Goal: Communication & Community: Ask a question

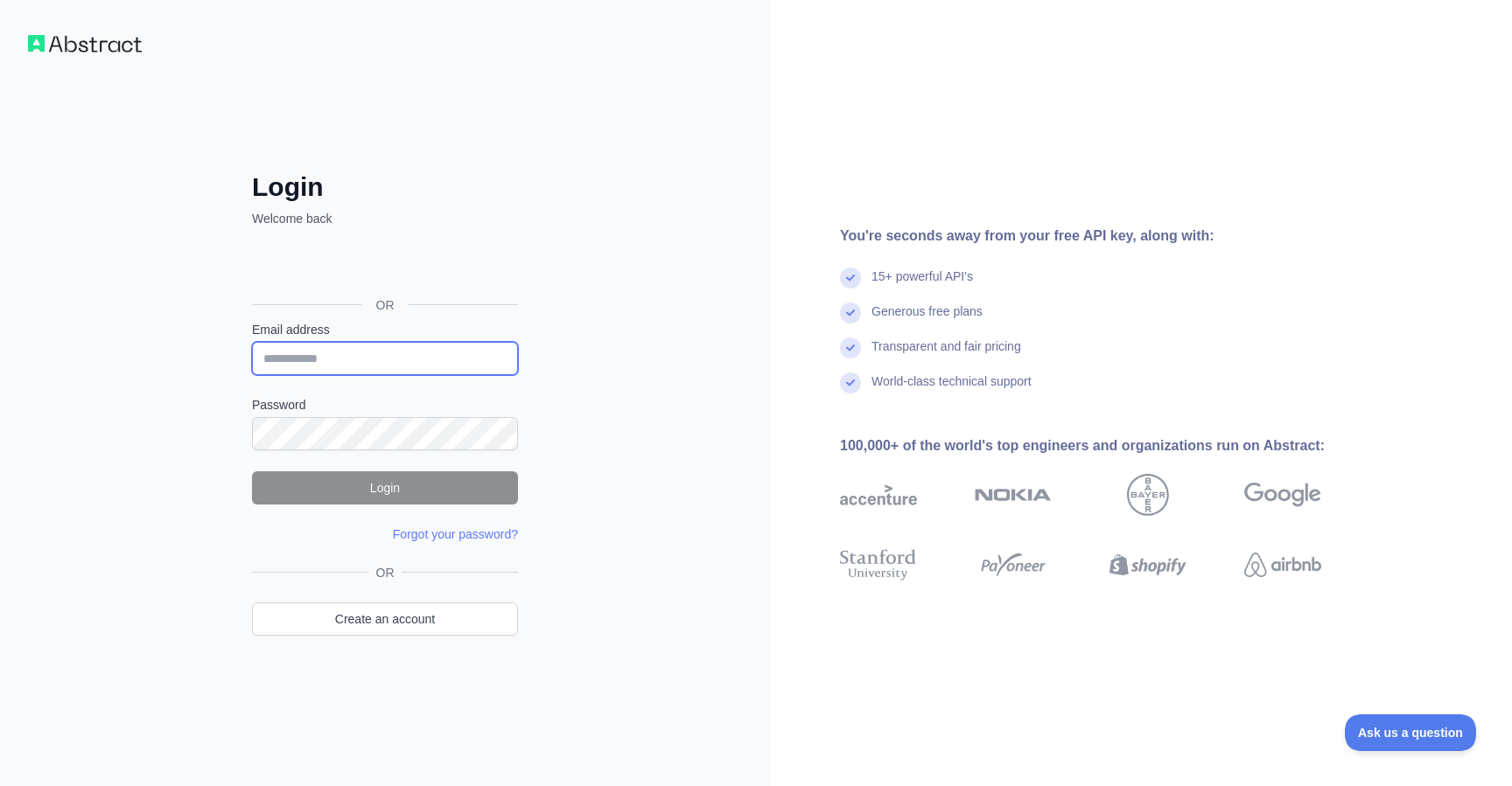
click at [385, 349] on input "Email address" at bounding box center [385, 358] width 266 height 34
type input "**********"
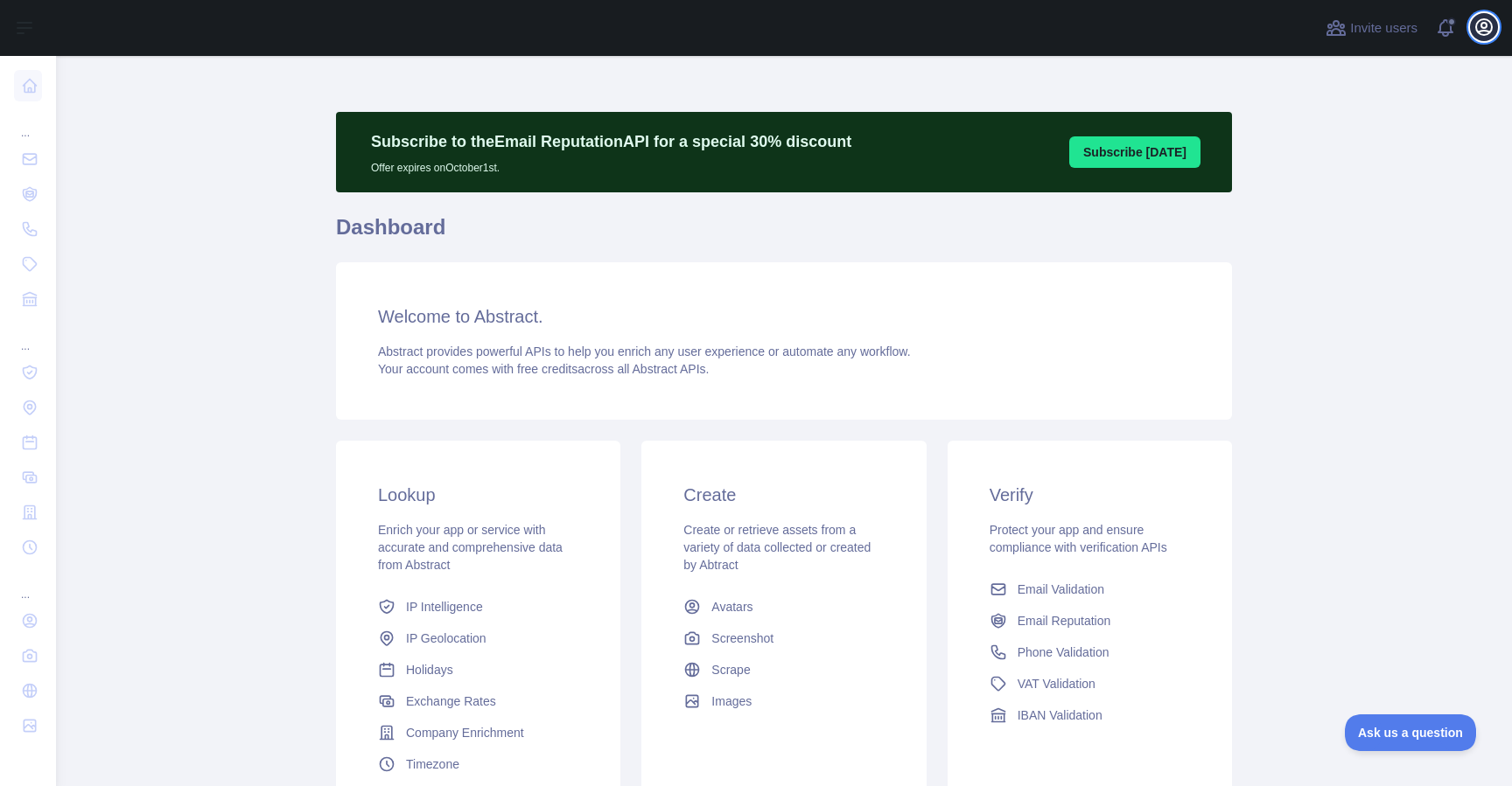
click at [1492, 25] on icon "button" at bounding box center [1484, 27] width 15 height 15
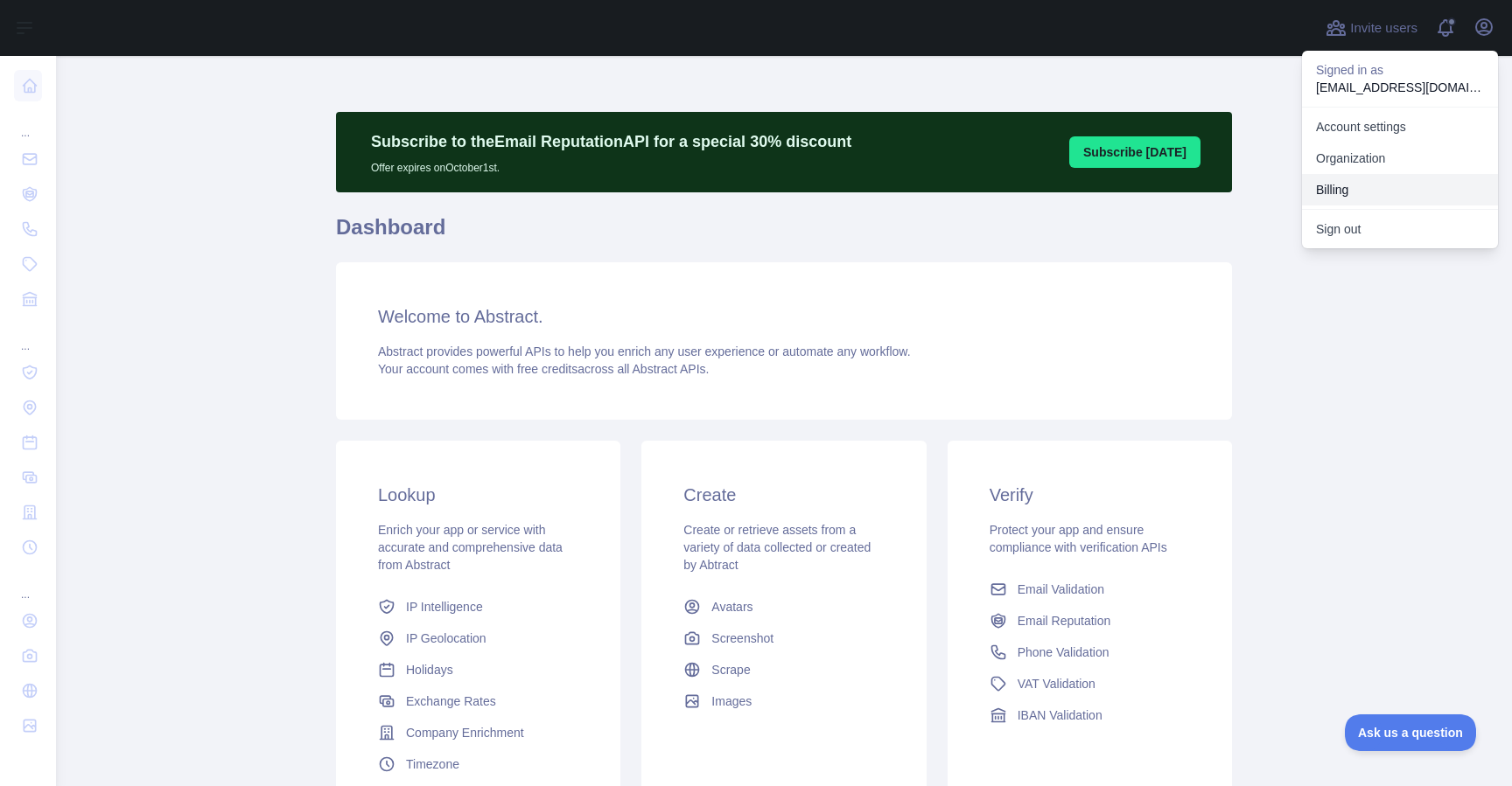
click at [1382, 191] on button "Billing" at bounding box center [1399, 190] width 196 height 32
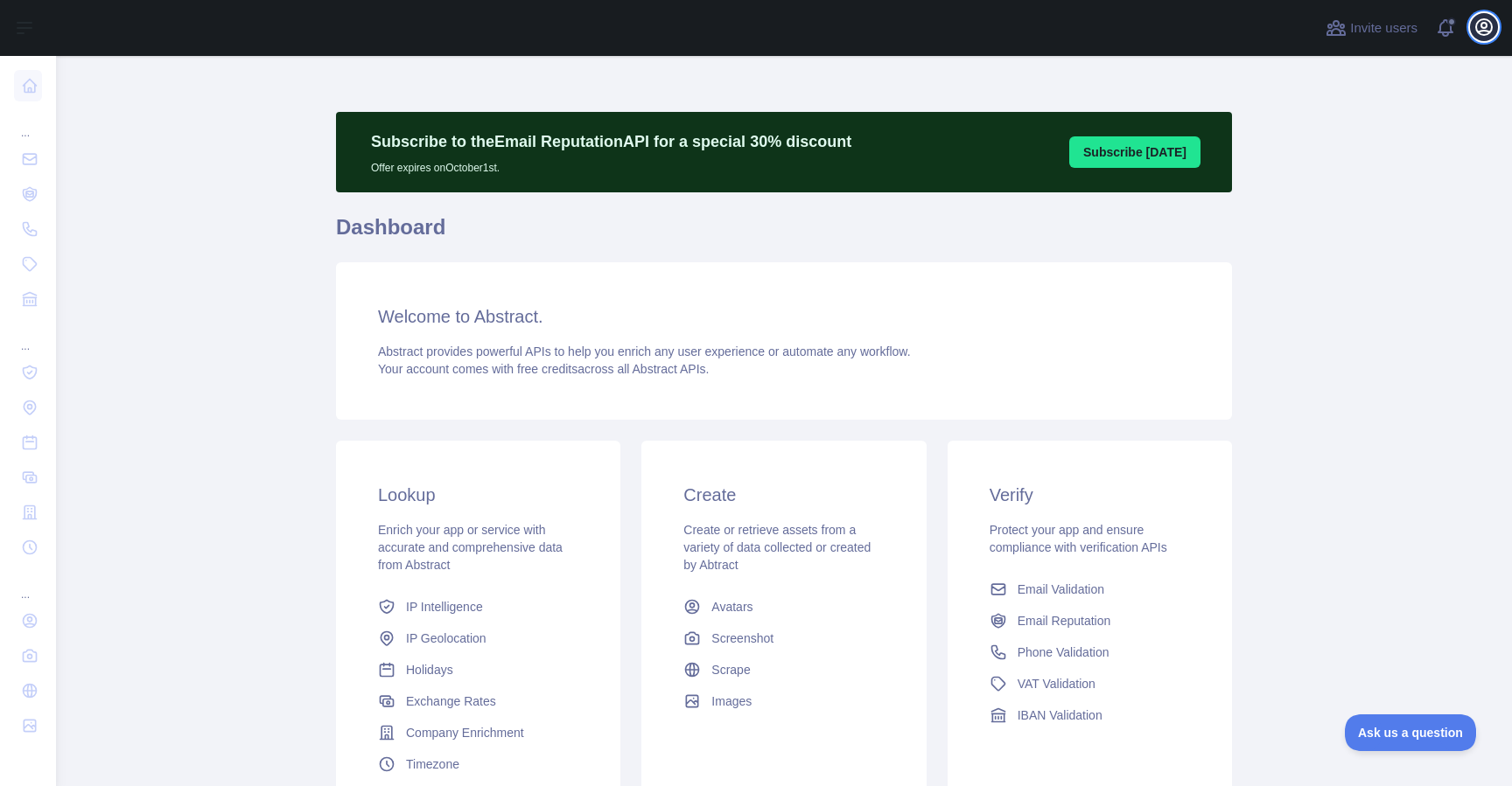
click at [1481, 20] on icon "button" at bounding box center [1484, 27] width 21 height 21
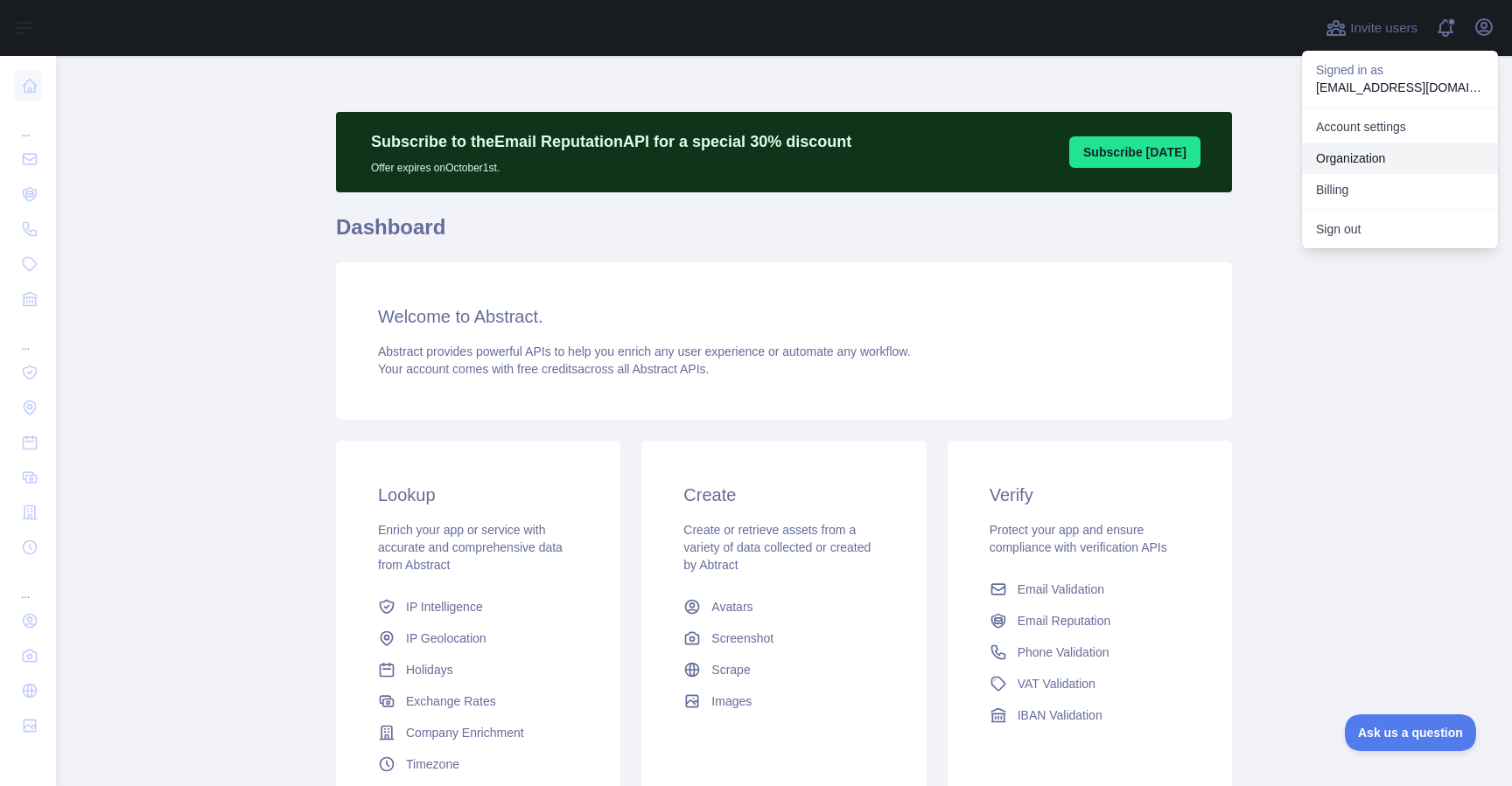
click at [1372, 157] on link "Organization" at bounding box center [1399, 158] width 196 height 32
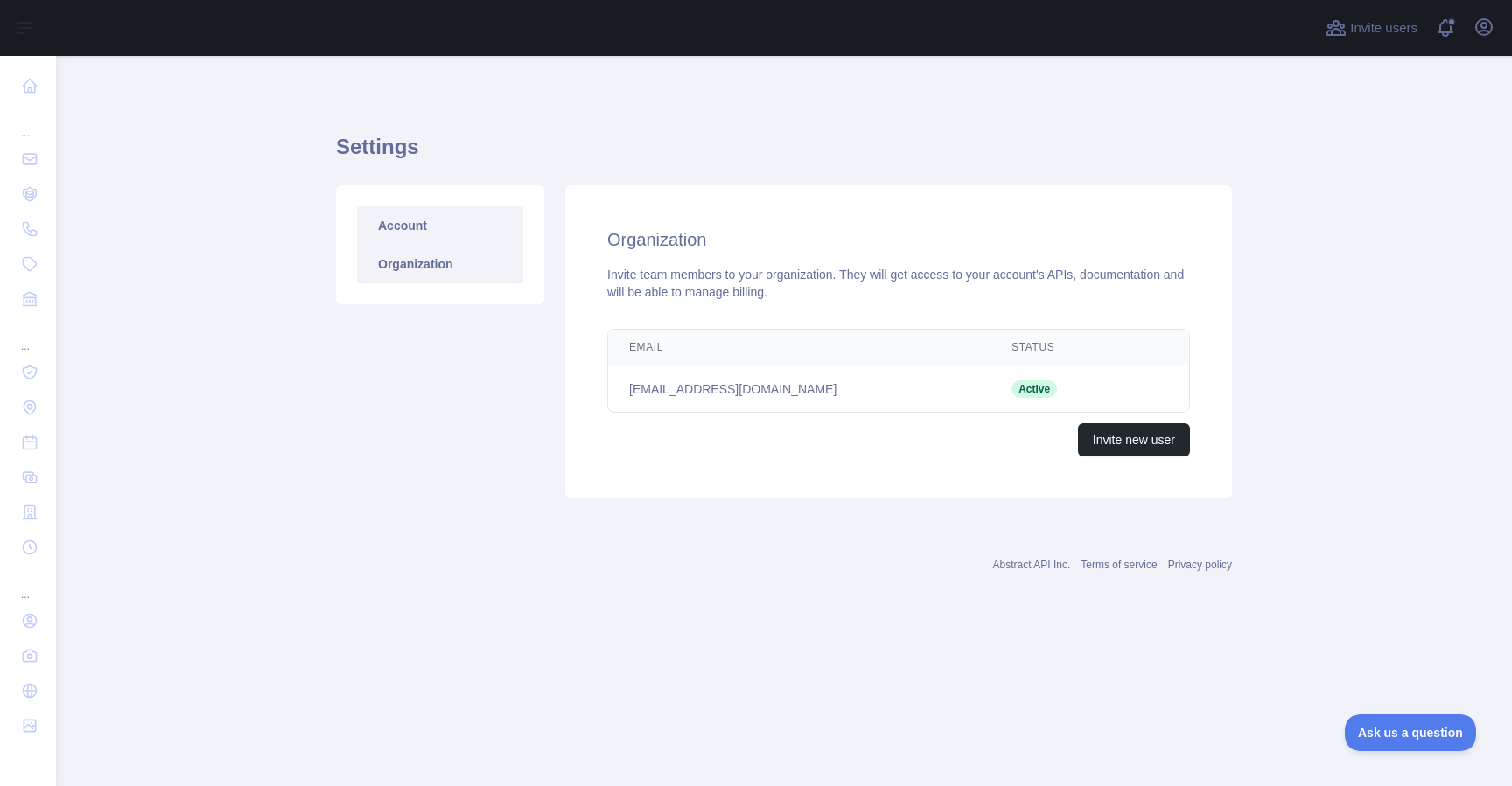
click at [423, 227] on link "Account" at bounding box center [439, 225] width 167 height 39
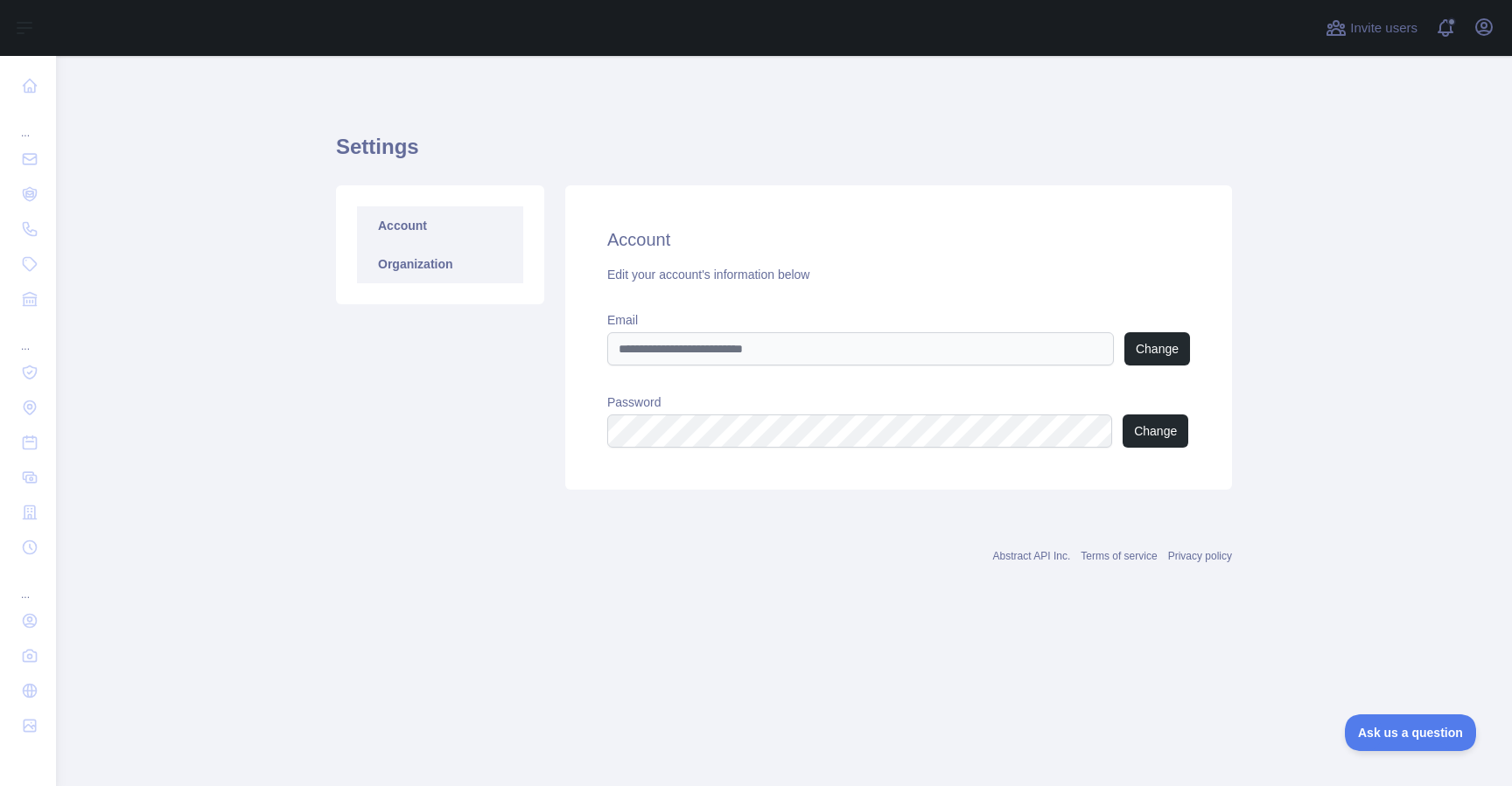
click at [398, 257] on link "Organization" at bounding box center [439, 264] width 167 height 39
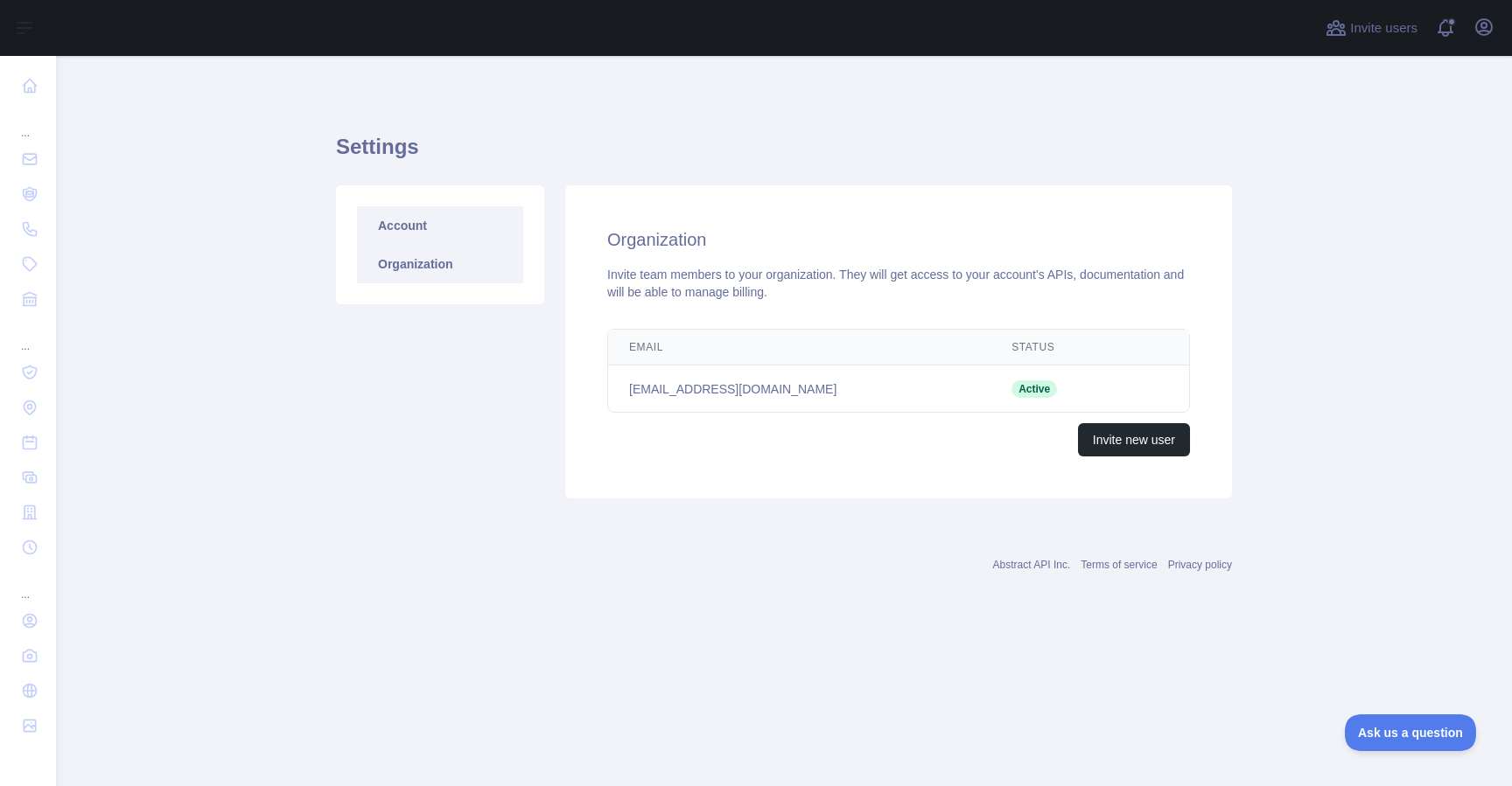
click at [420, 233] on link "Account" at bounding box center [439, 225] width 167 height 39
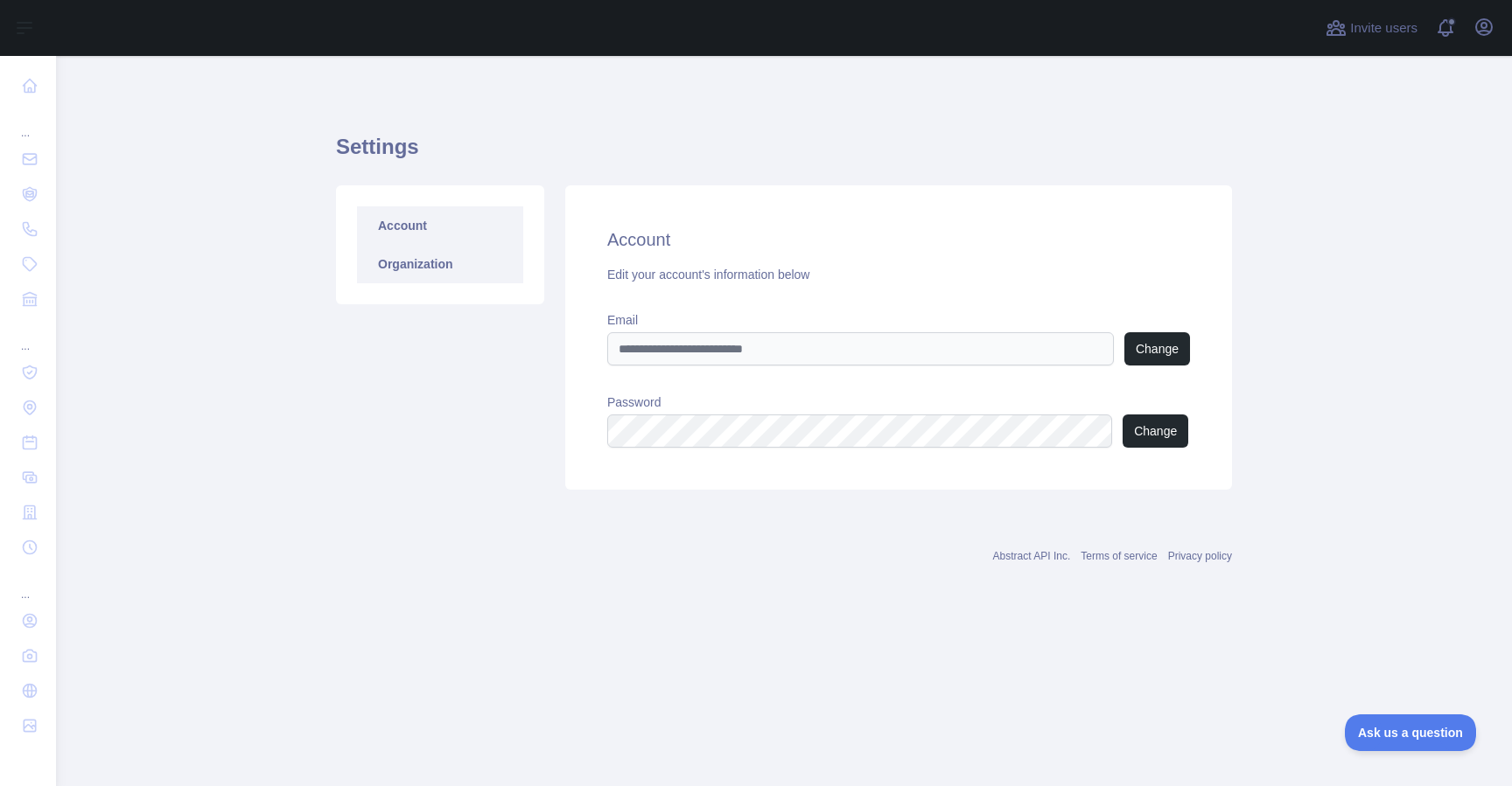
click at [416, 263] on link "Organization" at bounding box center [439, 264] width 167 height 39
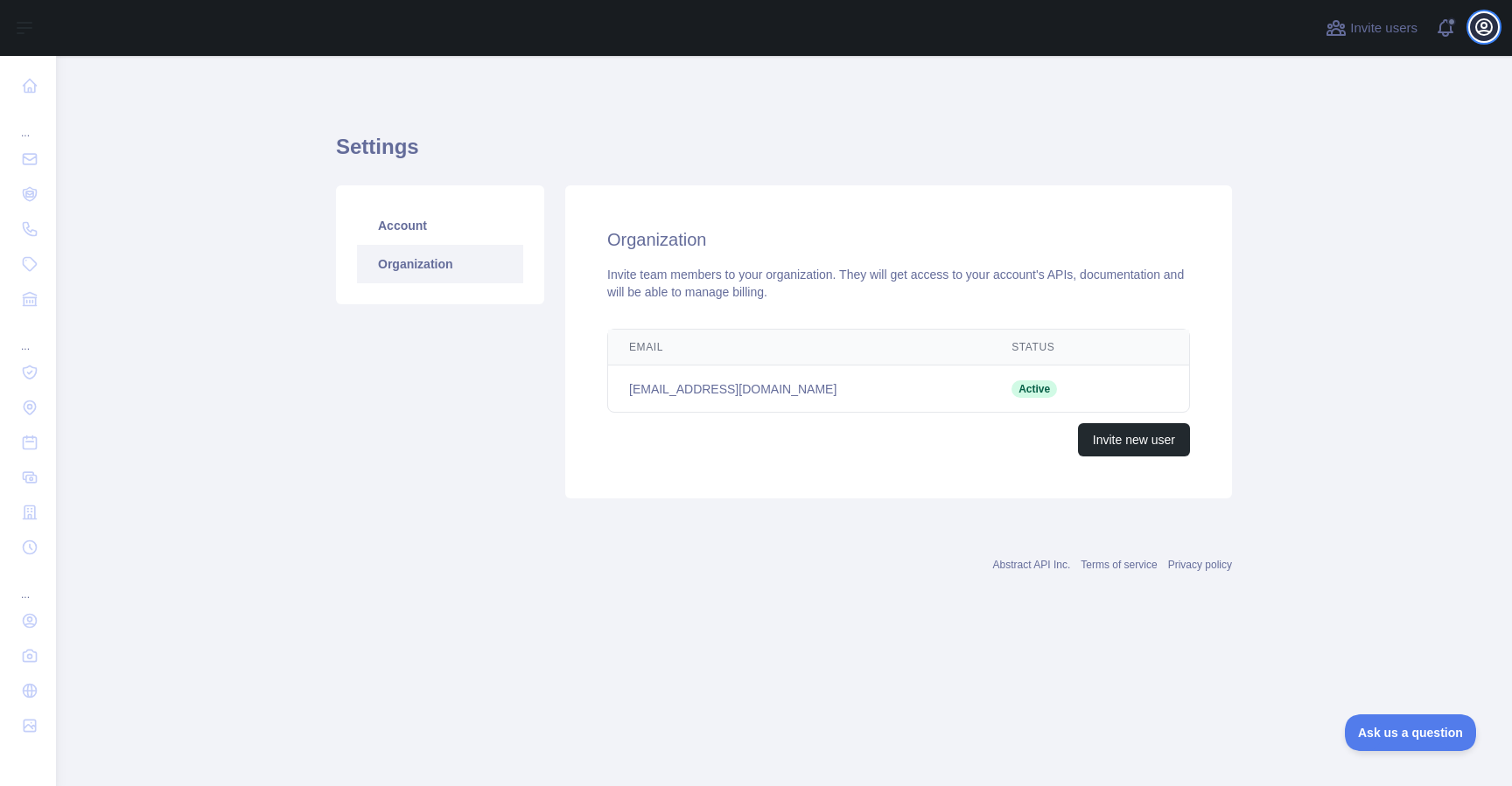
click at [1482, 28] on icon "button" at bounding box center [1484, 27] width 21 height 21
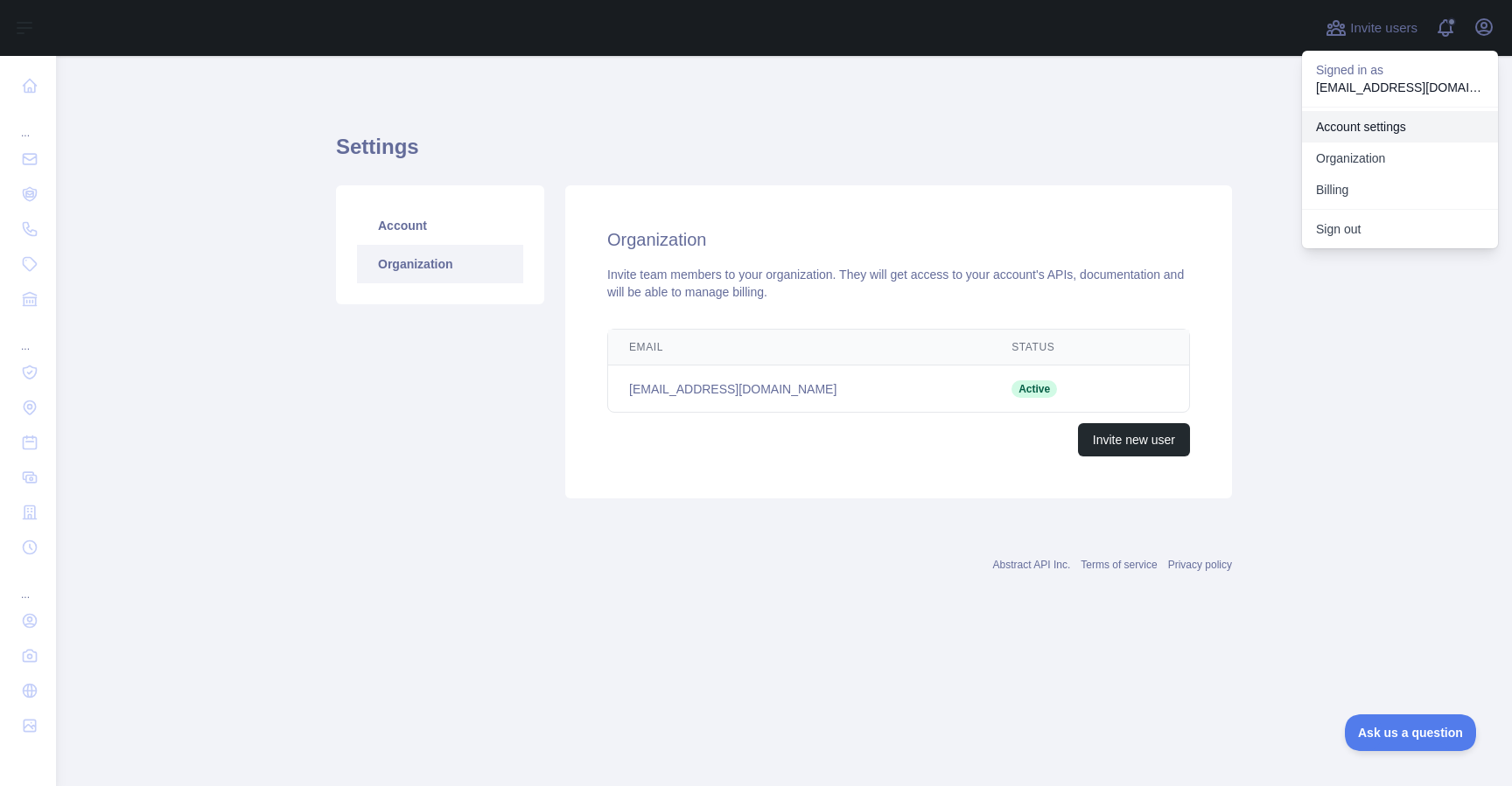
click at [1366, 124] on link "Account settings" at bounding box center [1399, 126] width 196 height 32
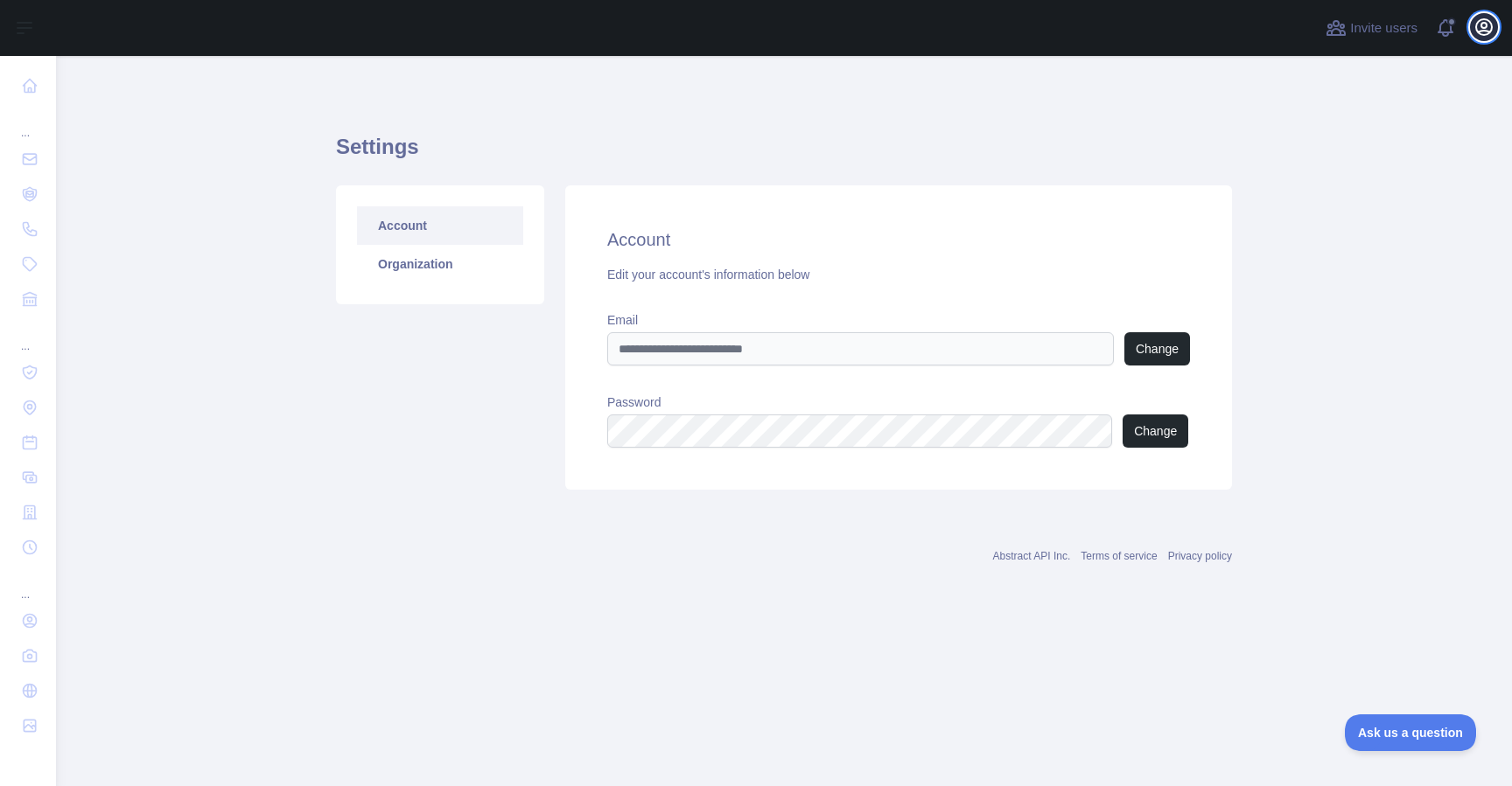
click at [1492, 34] on icon "button" at bounding box center [1484, 27] width 21 height 21
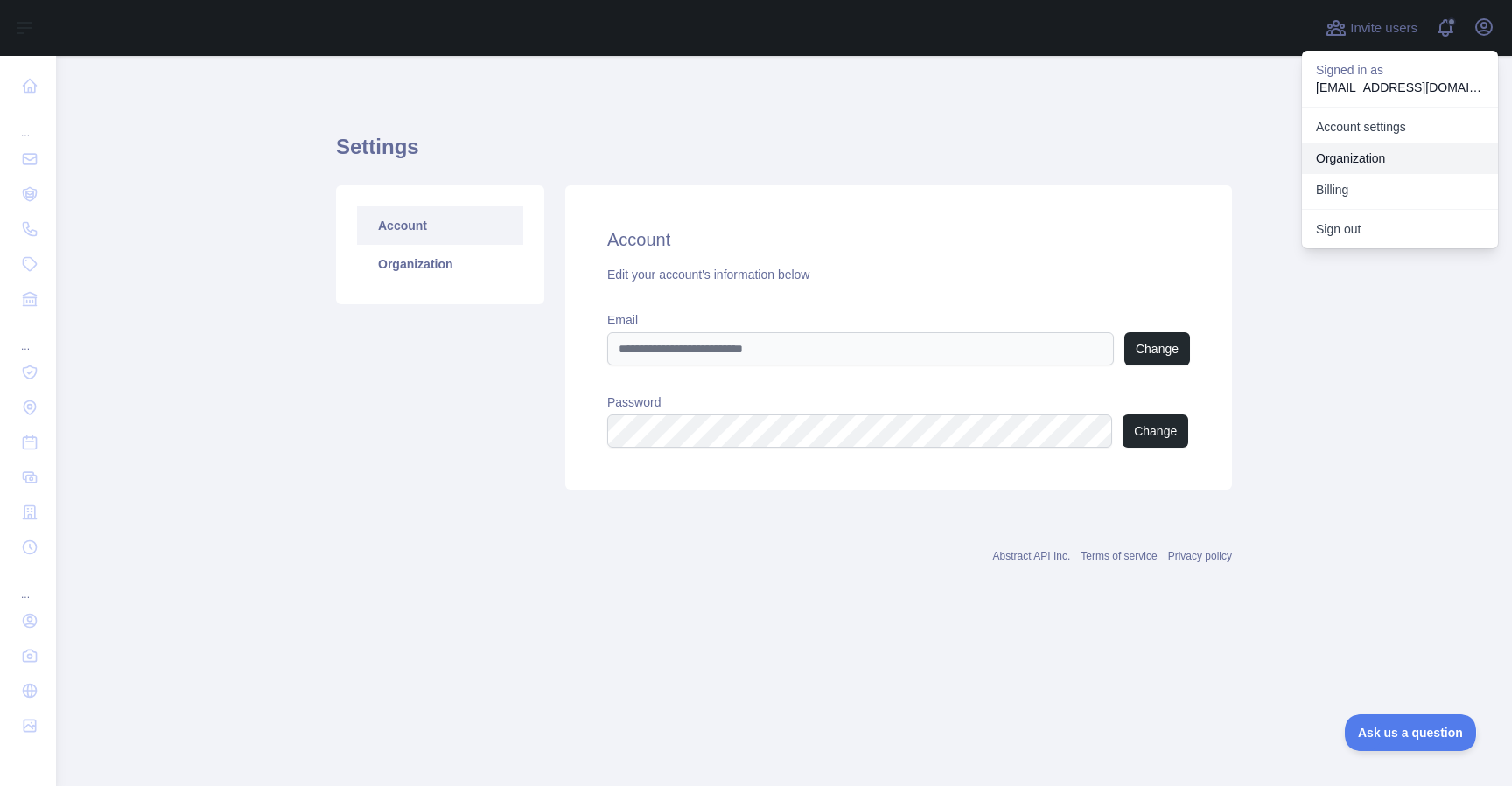
click at [1365, 157] on link "Organization" at bounding box center [1399, 158] width 196 height 32
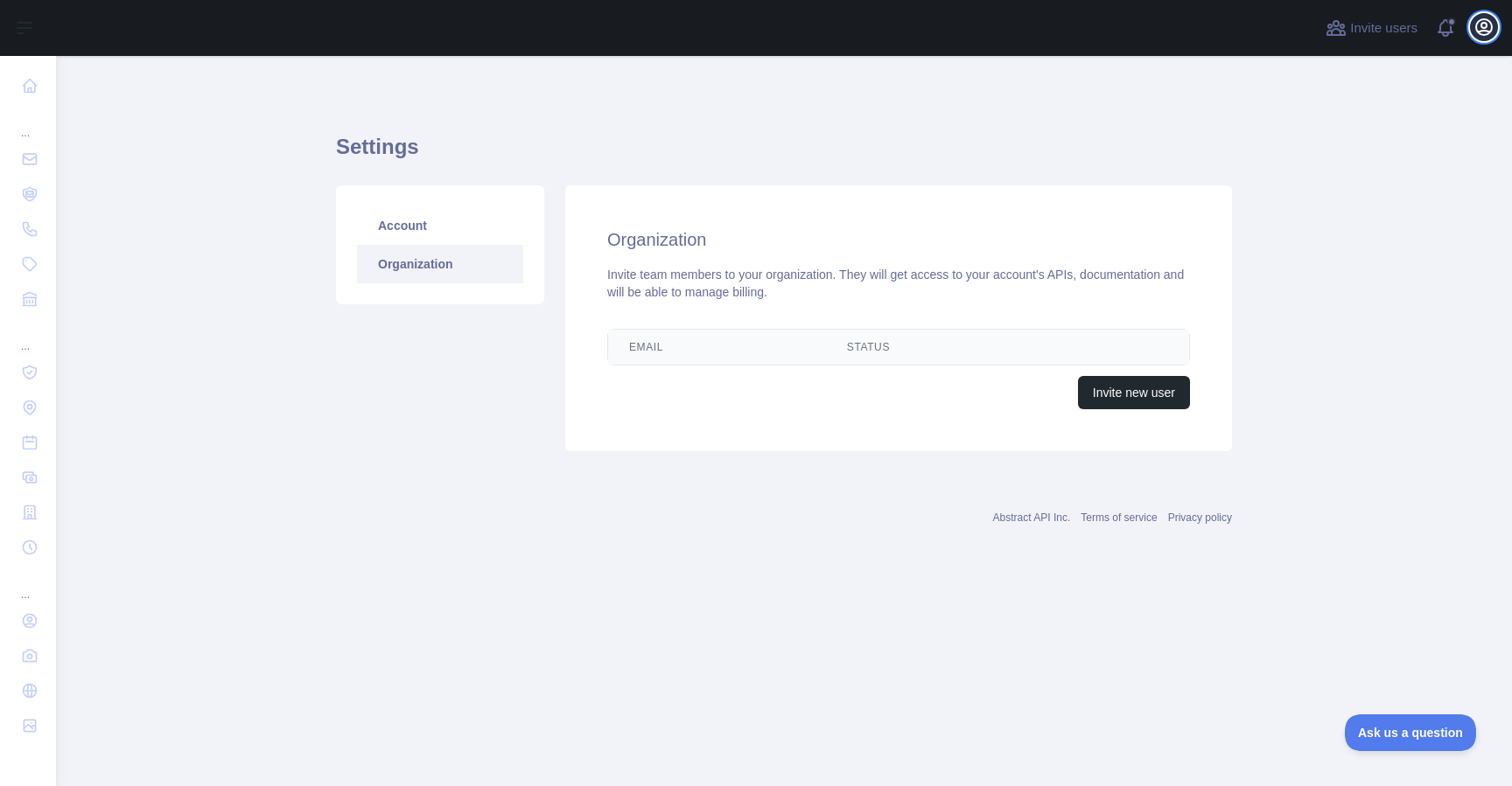
click at [1497, 27] on button "Open user menu" at bounding box center [1483, 27] width 28 height 28
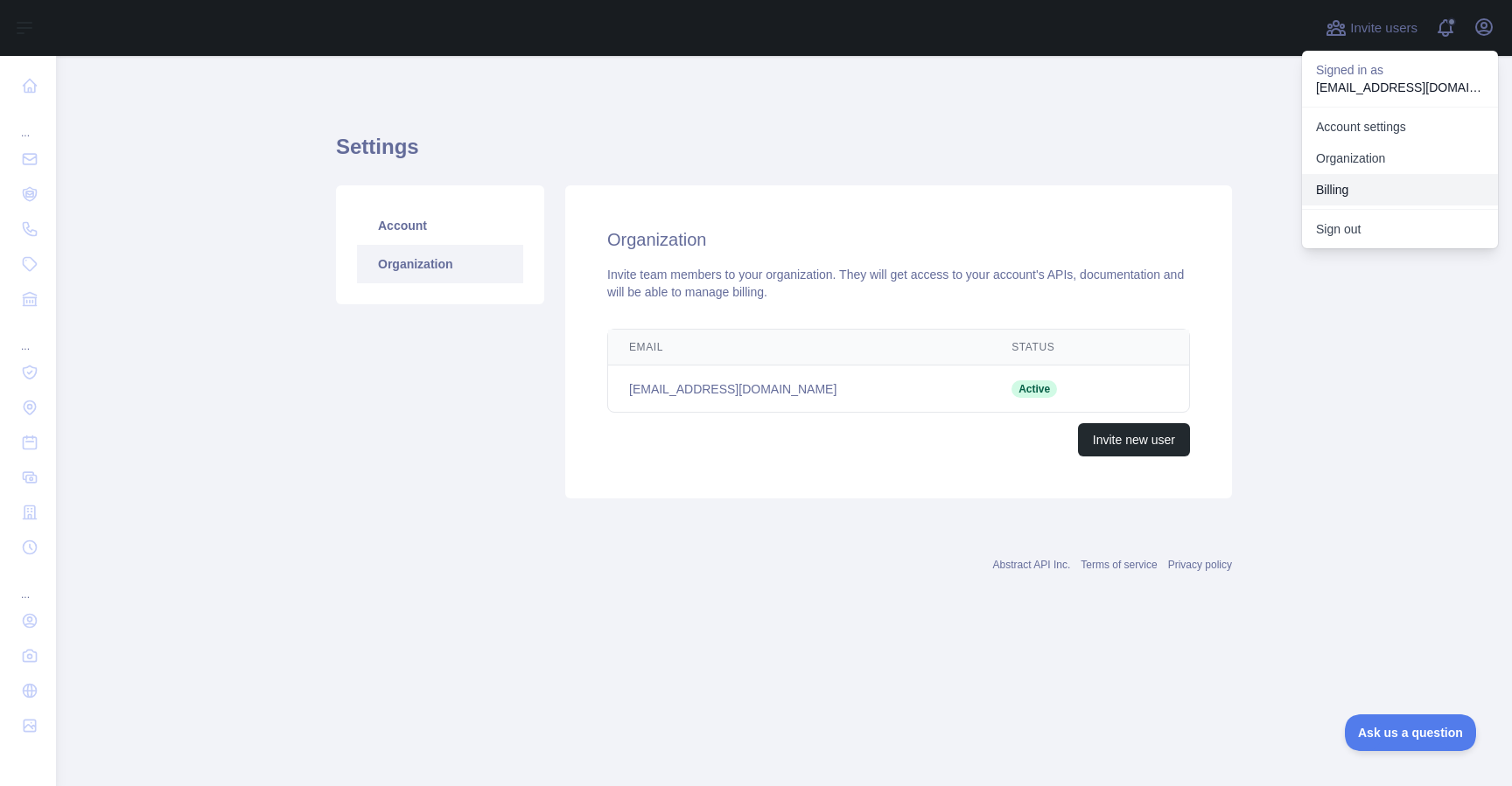
click at [1378, 188] on button "Billing" at bounding box center [1399, 190] width 196 height 32
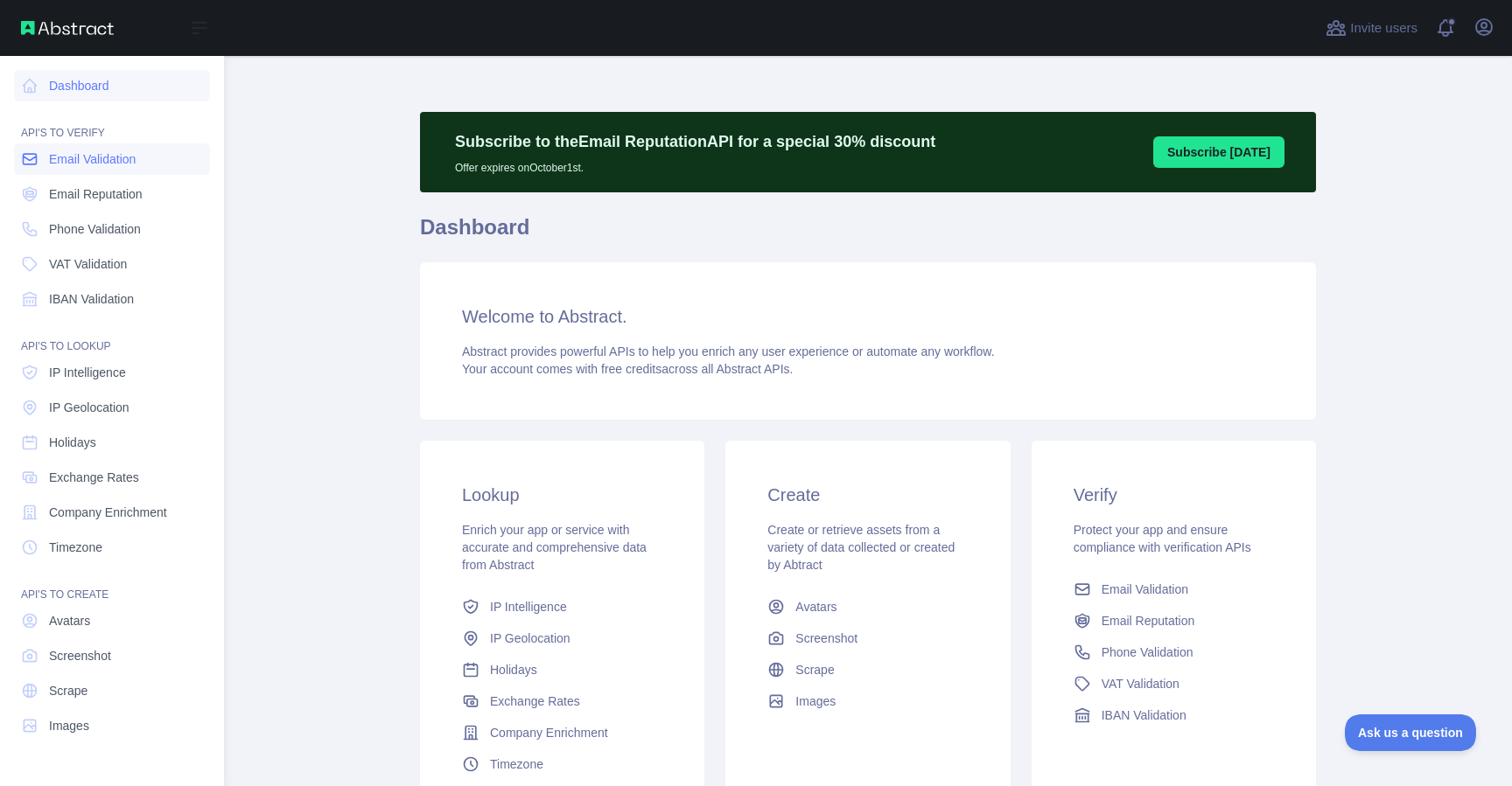
click at [93, 163] on span "Email Validation" at bounding box center [93, 159] width 87 height 17
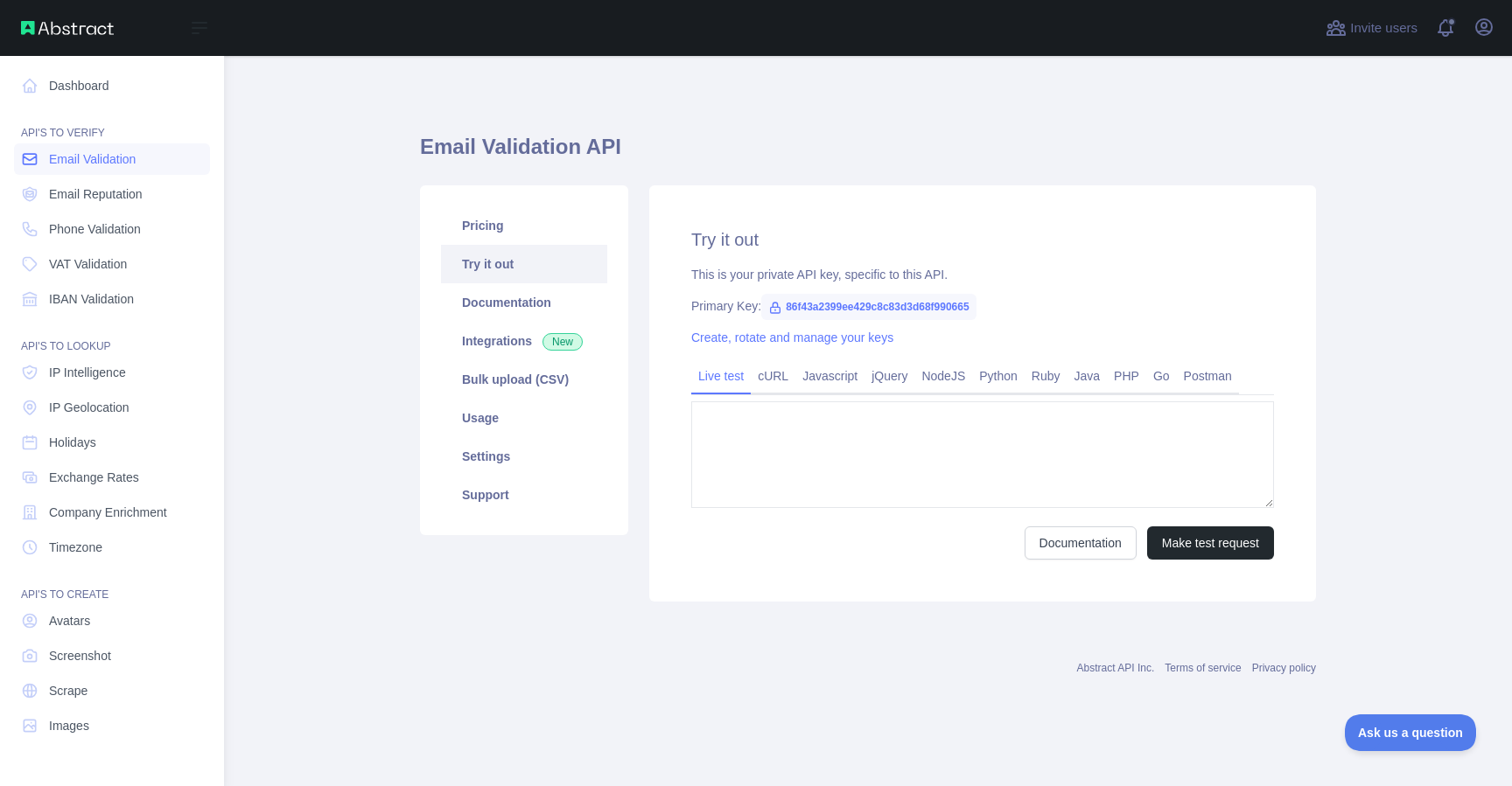
type textarea "**********"
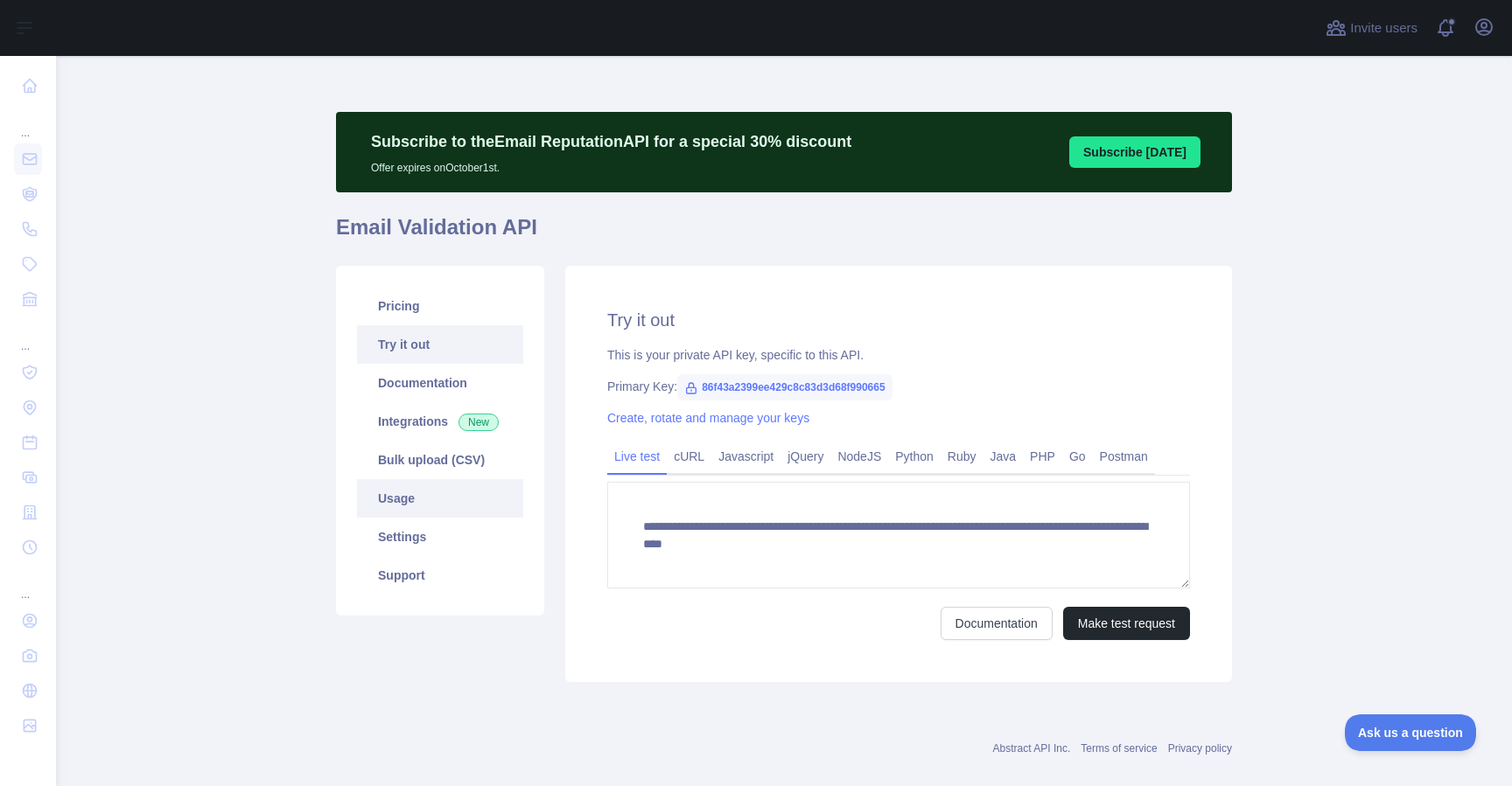
click at [393, 510] on link "Usage" at bounding box center [439, 499] width 167 height 39
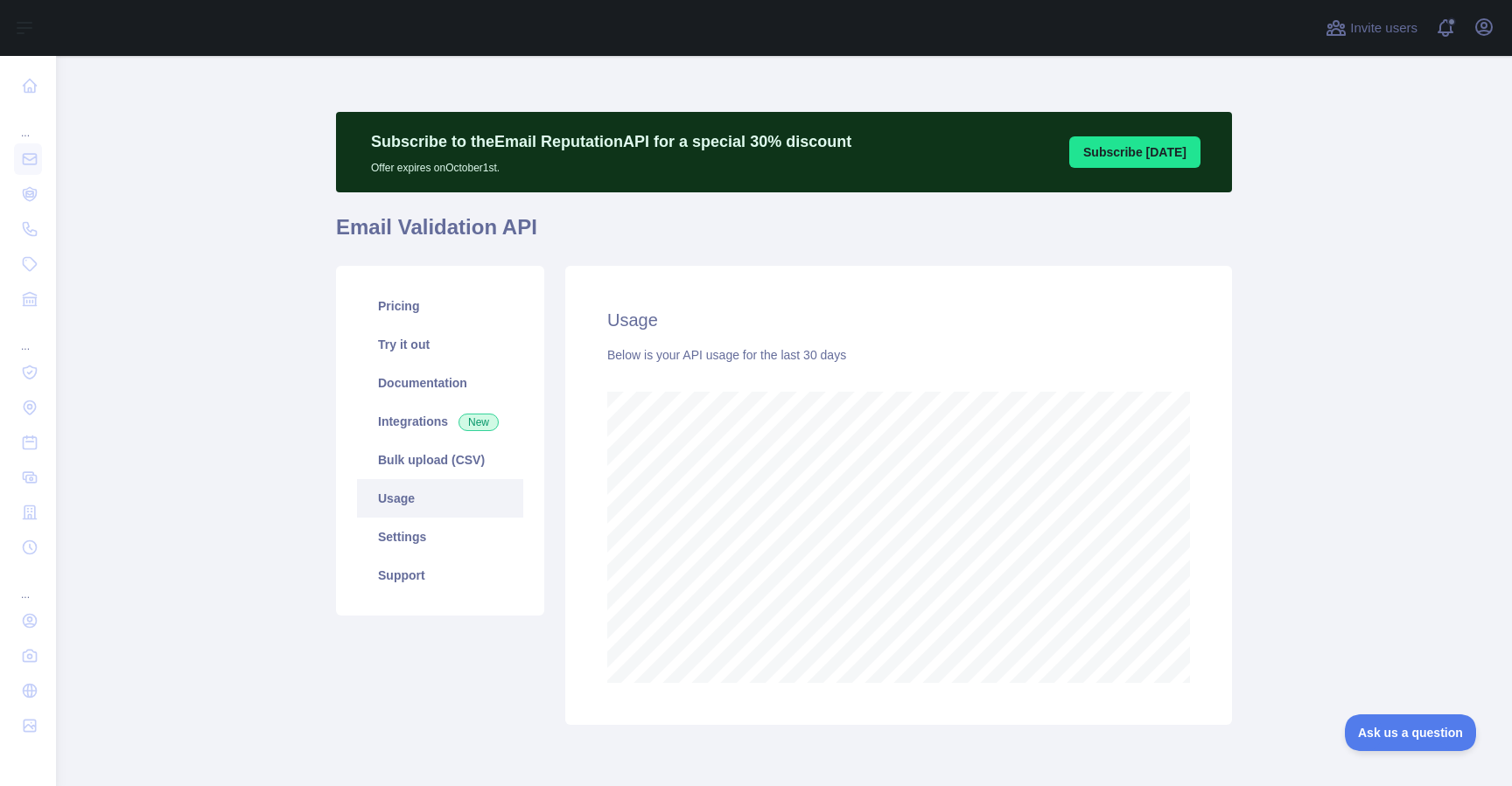
scroll to position [68, 0]
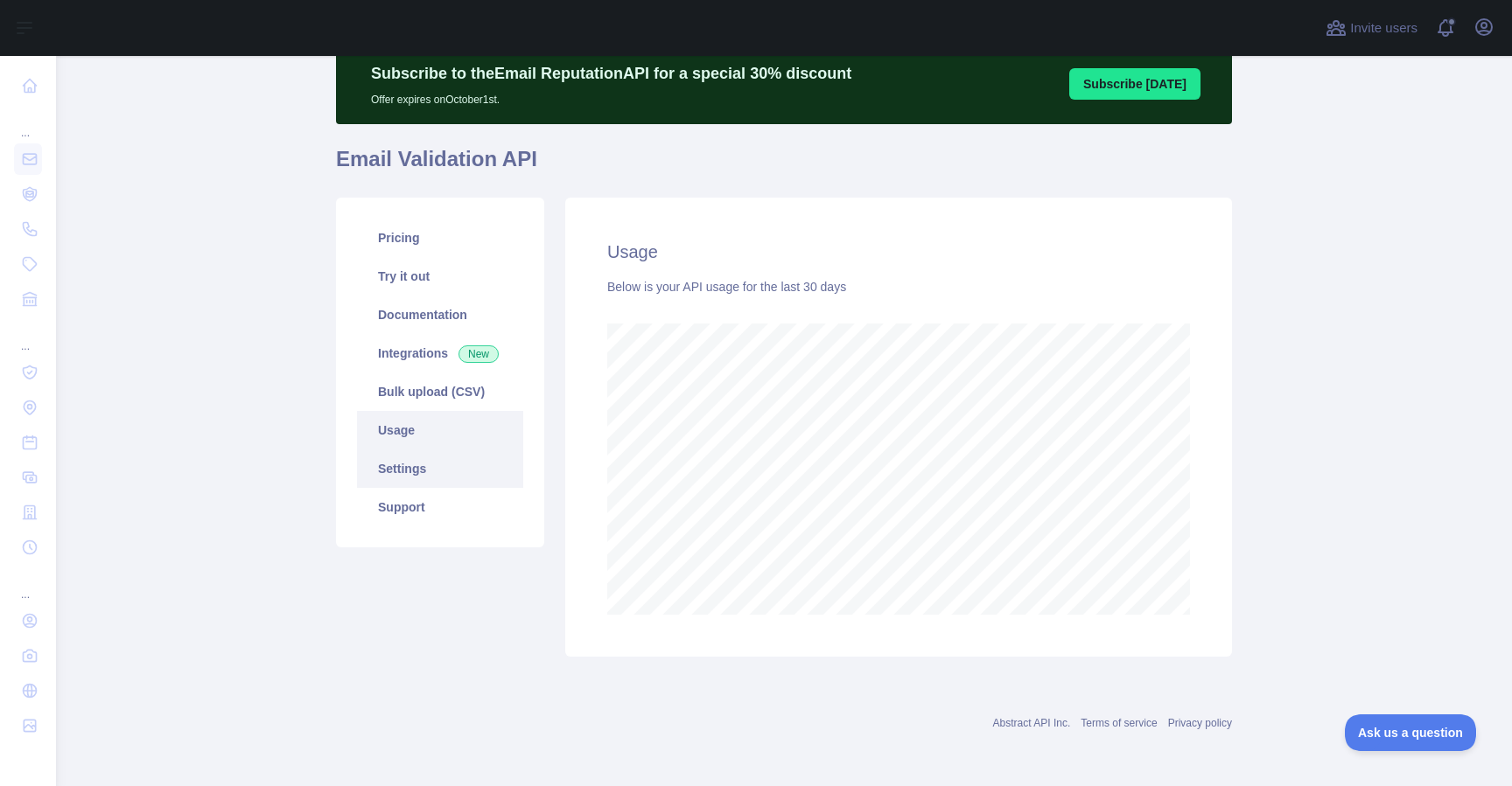
click at [437, 472] on link "Settings" at bounding box center [439, 469] width 167 height 39
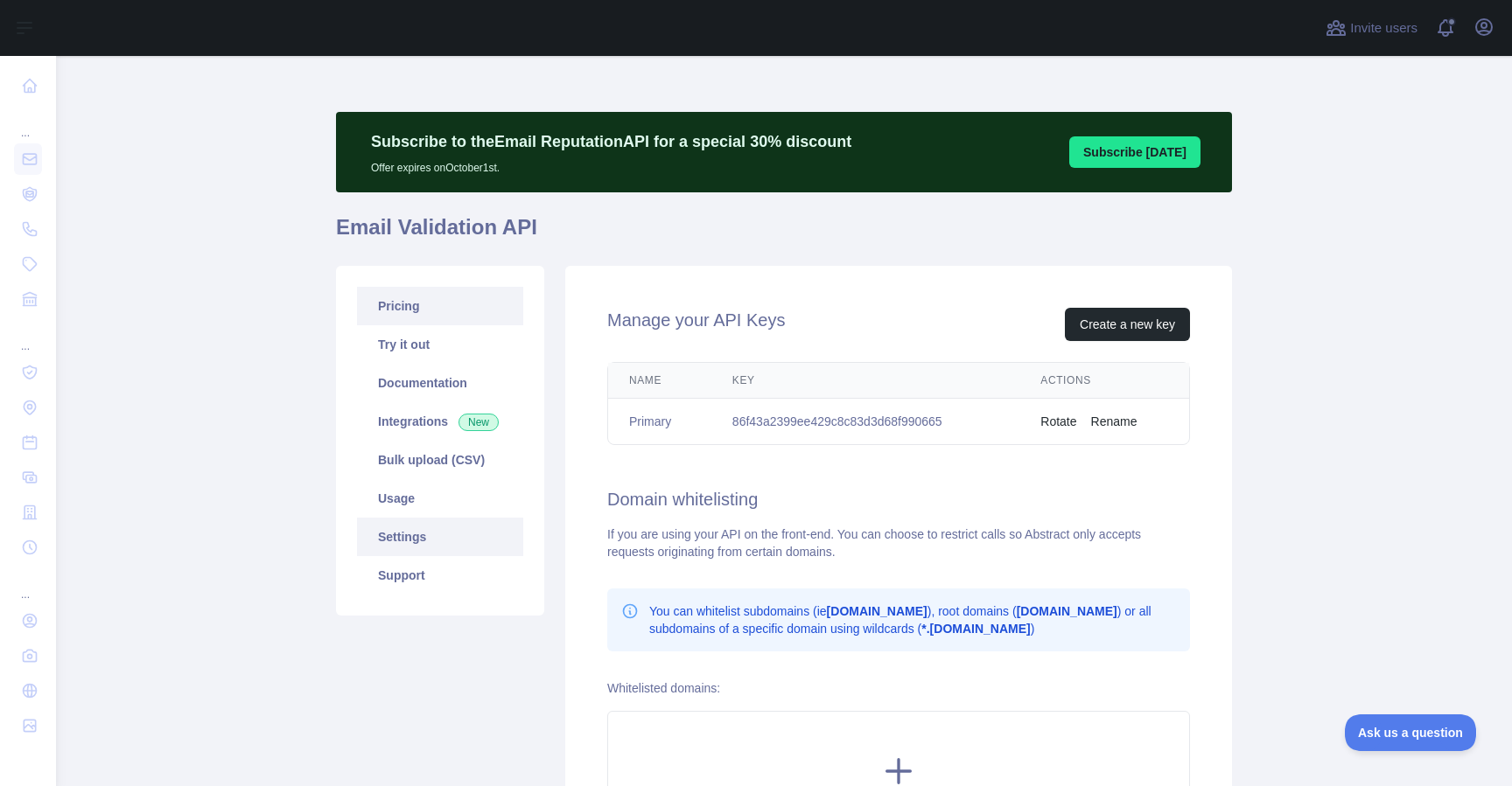
click at [422, 318] on link "Pricing" at bounding box center [439, 306] width 167 height 39
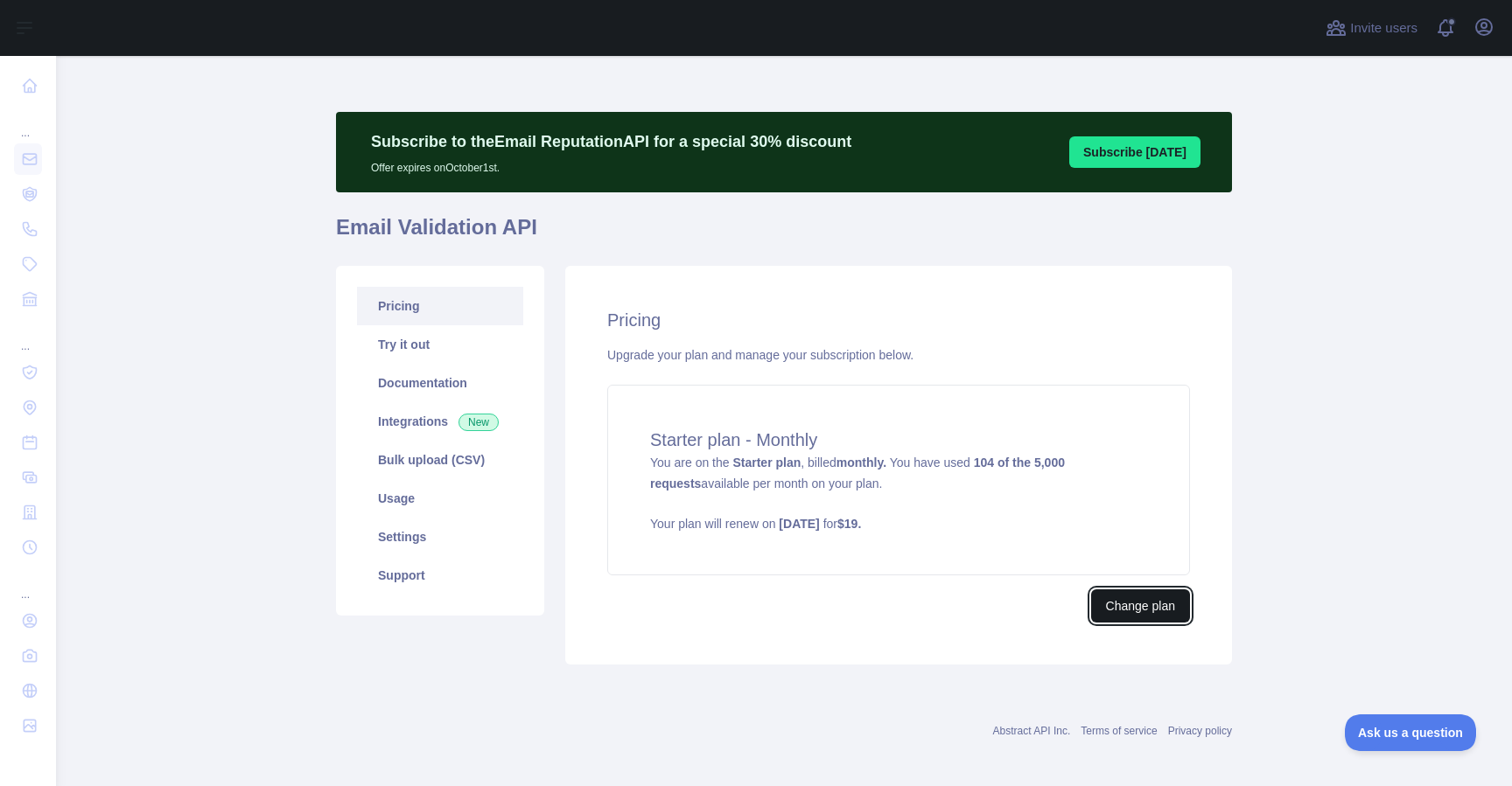
click at [1132, 612] on button "Change plan" at bounding box center [1140, 606] width 99 height 34
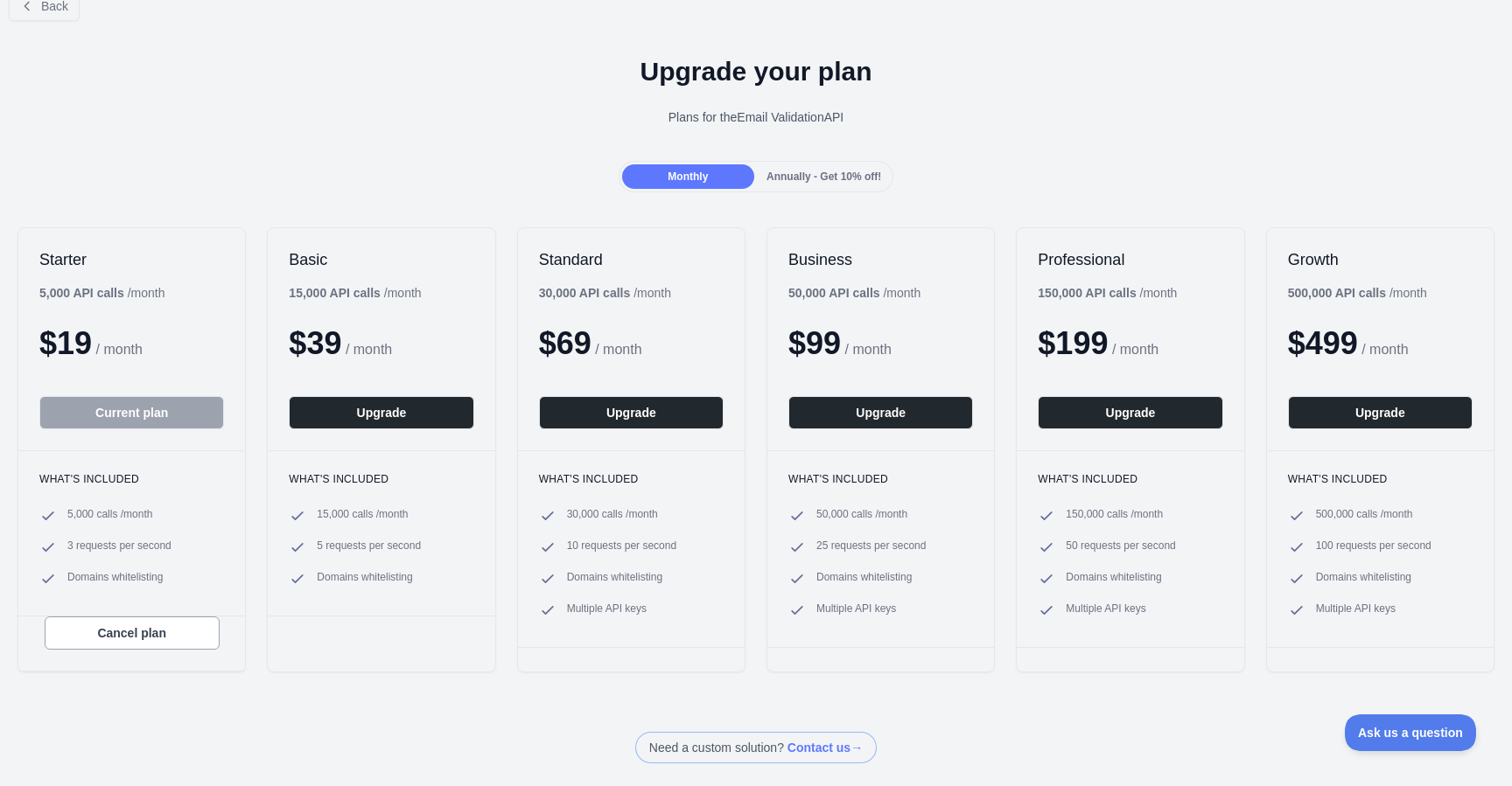
scroll to position [21, 0]
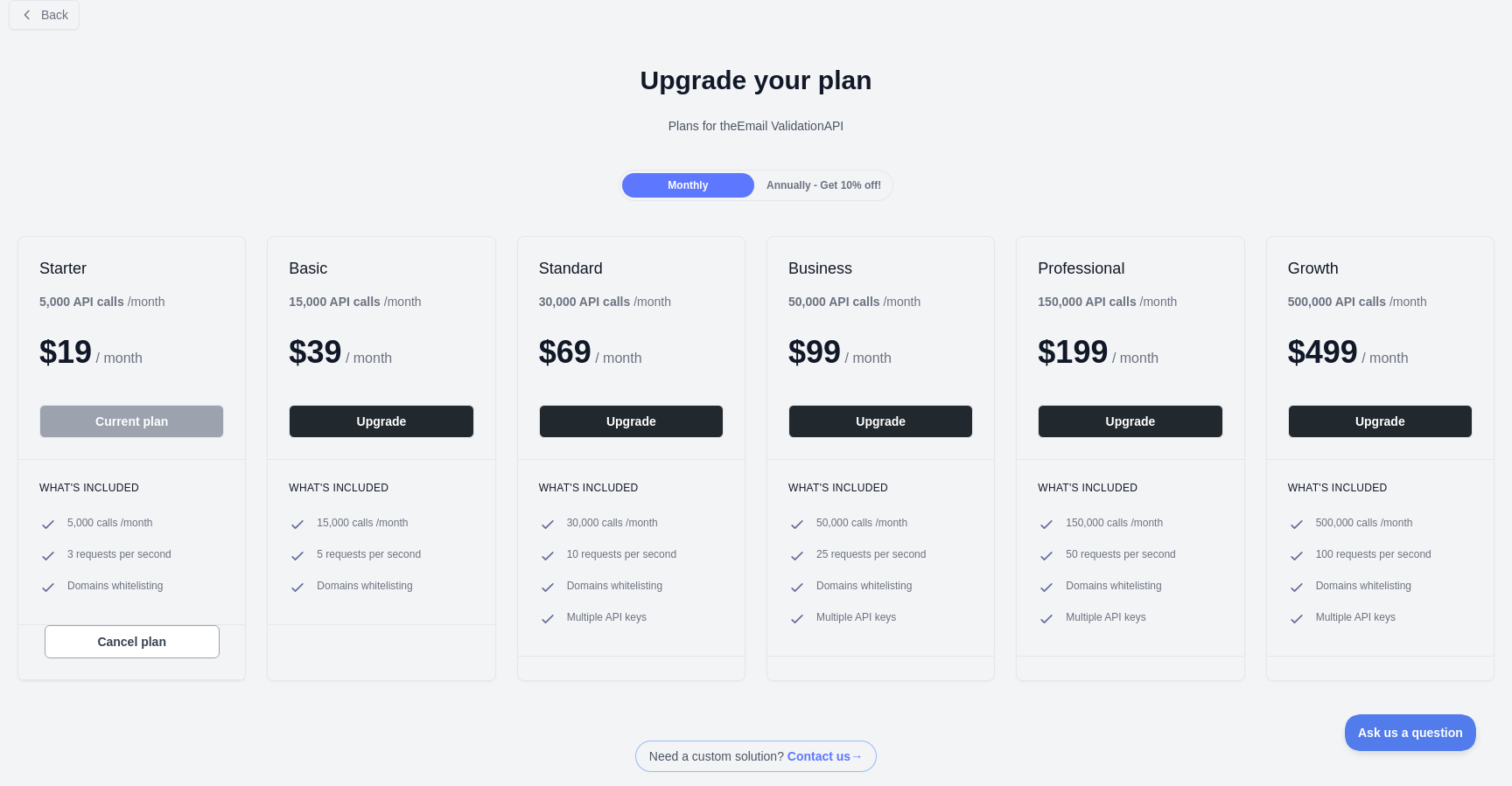
click at [797, 184] on span "Annually - Get 10% off!" at bounding box center [823, 185] width 115 height 13
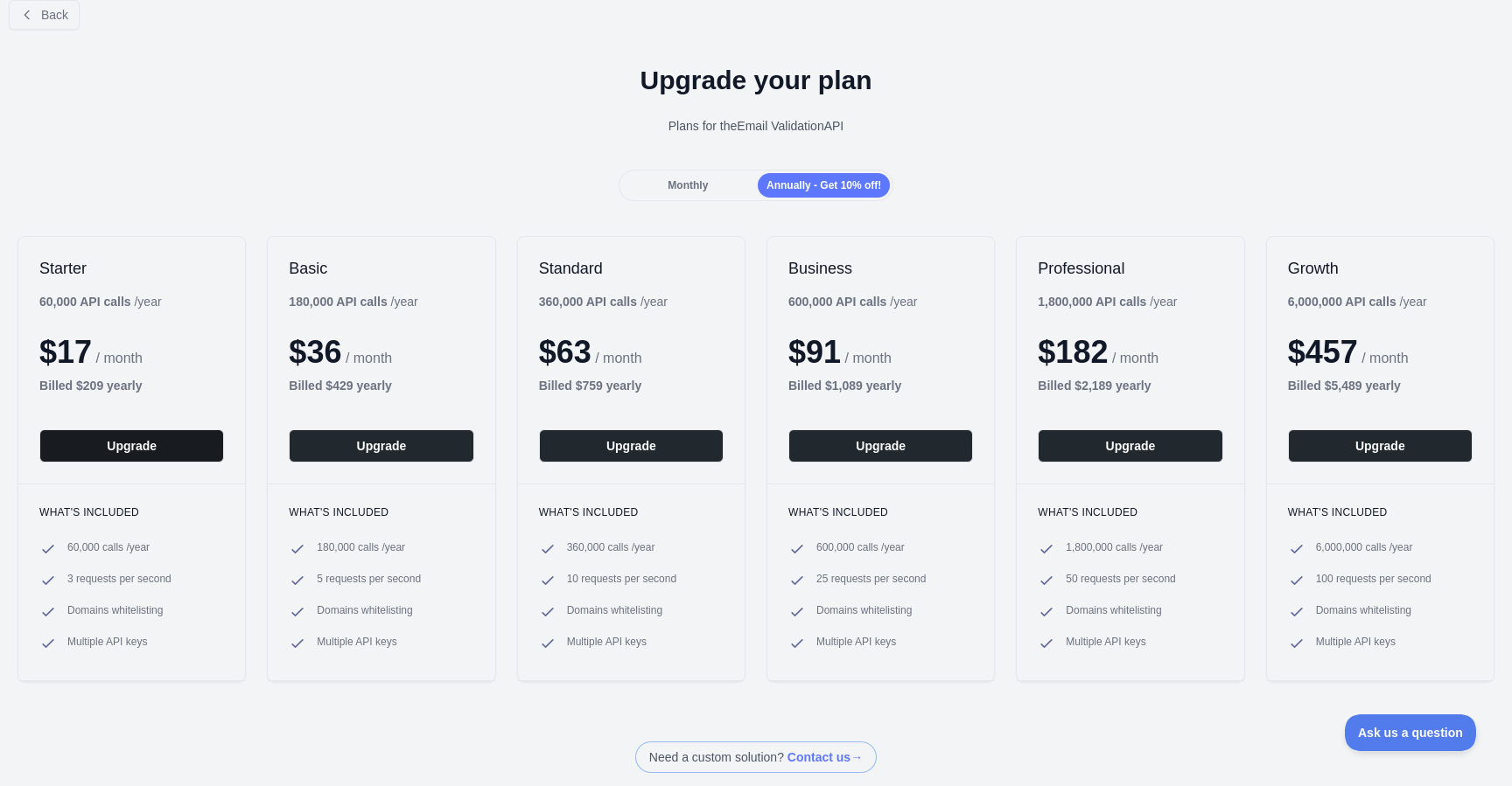
click at [156, 444] on button "Upgrade" at bounding box center [132, 446] width 185 height 34
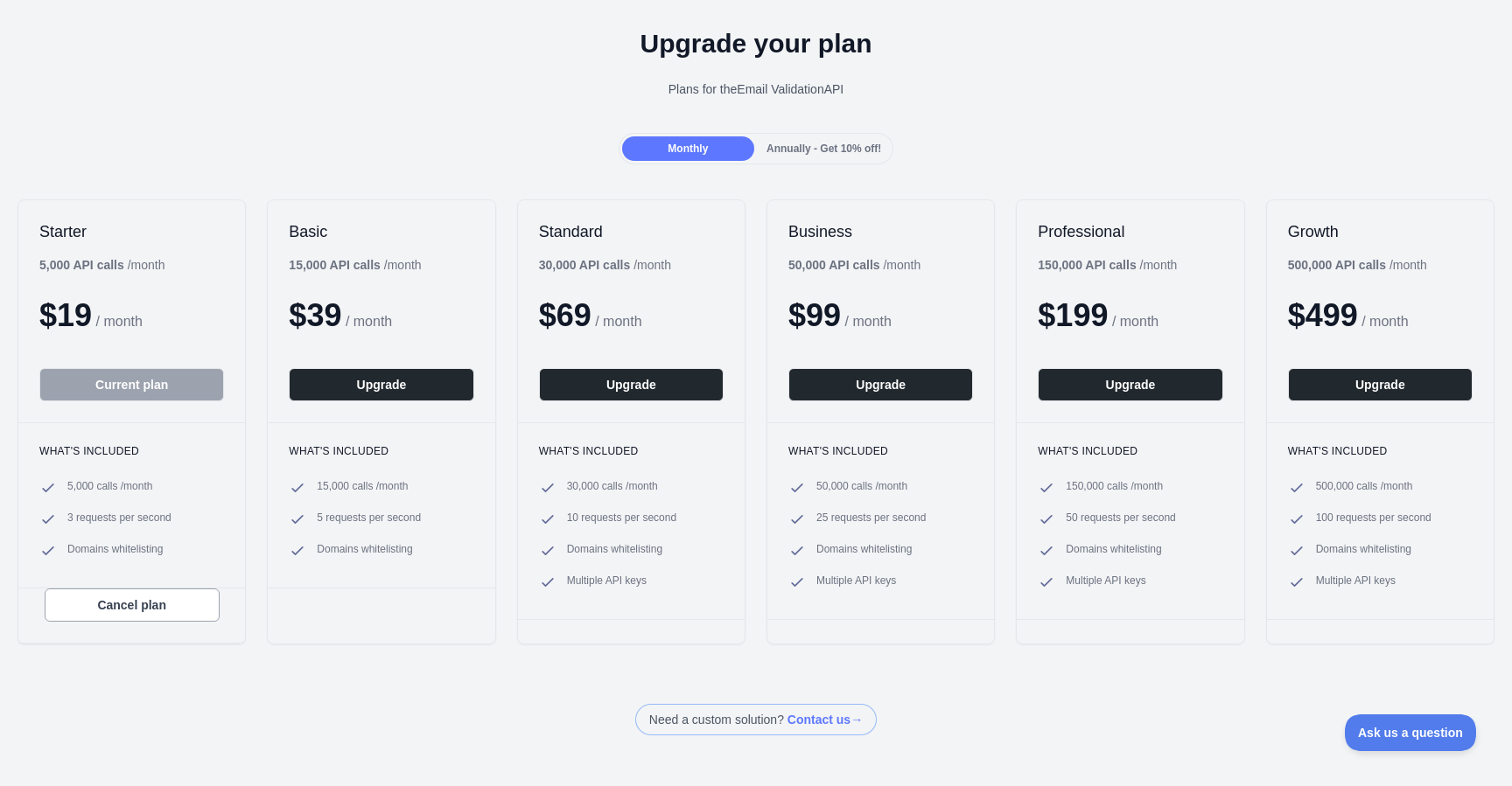
scroll to position [55, 0]
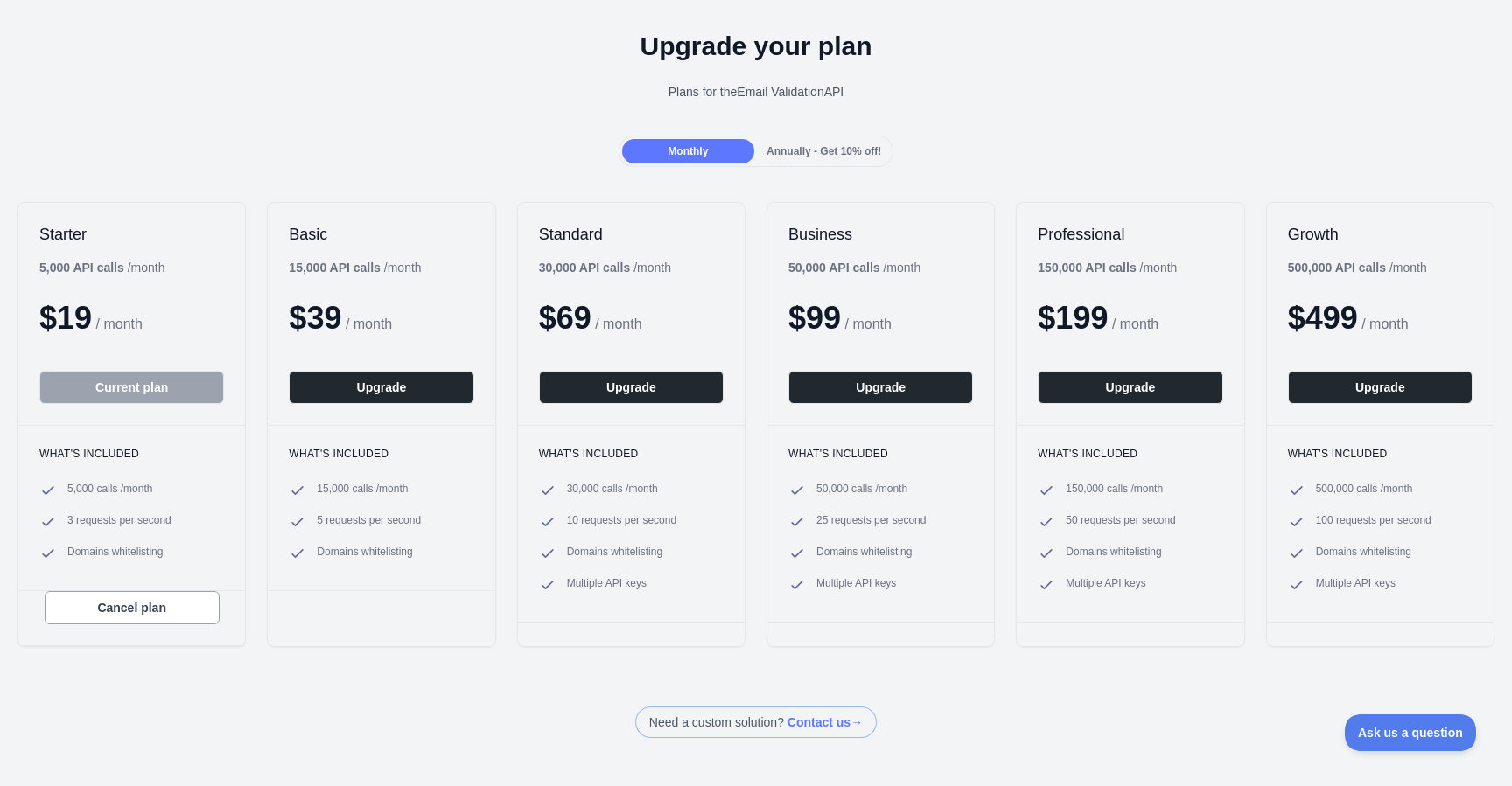
click at [843, 153] on span "Annually - Get 10% off!" at bounding box center [823, 151] width 115 height 13
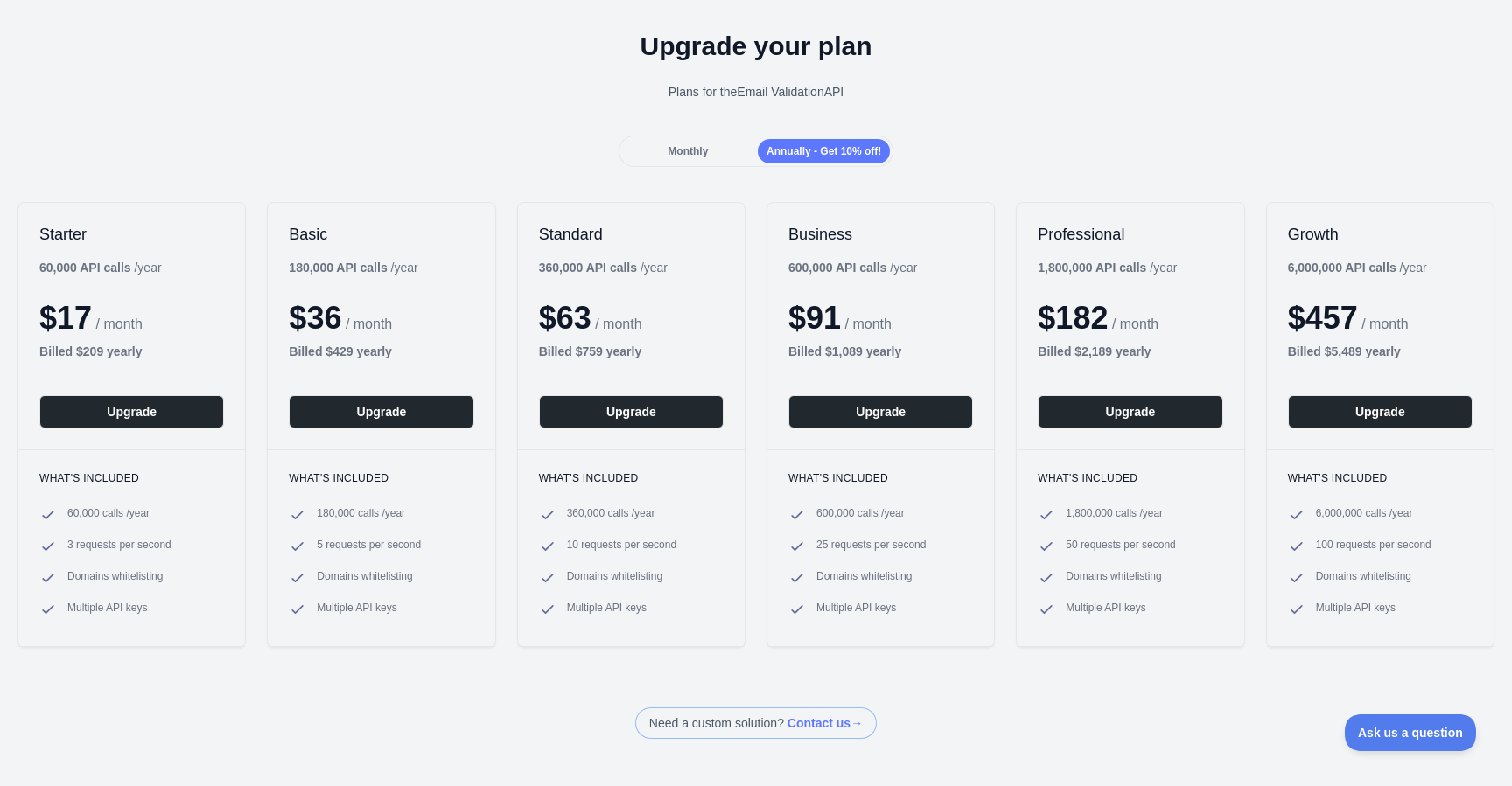
click at [715, 153] on div "Monthly" at bounding box center [688, 150] width 132 height 24
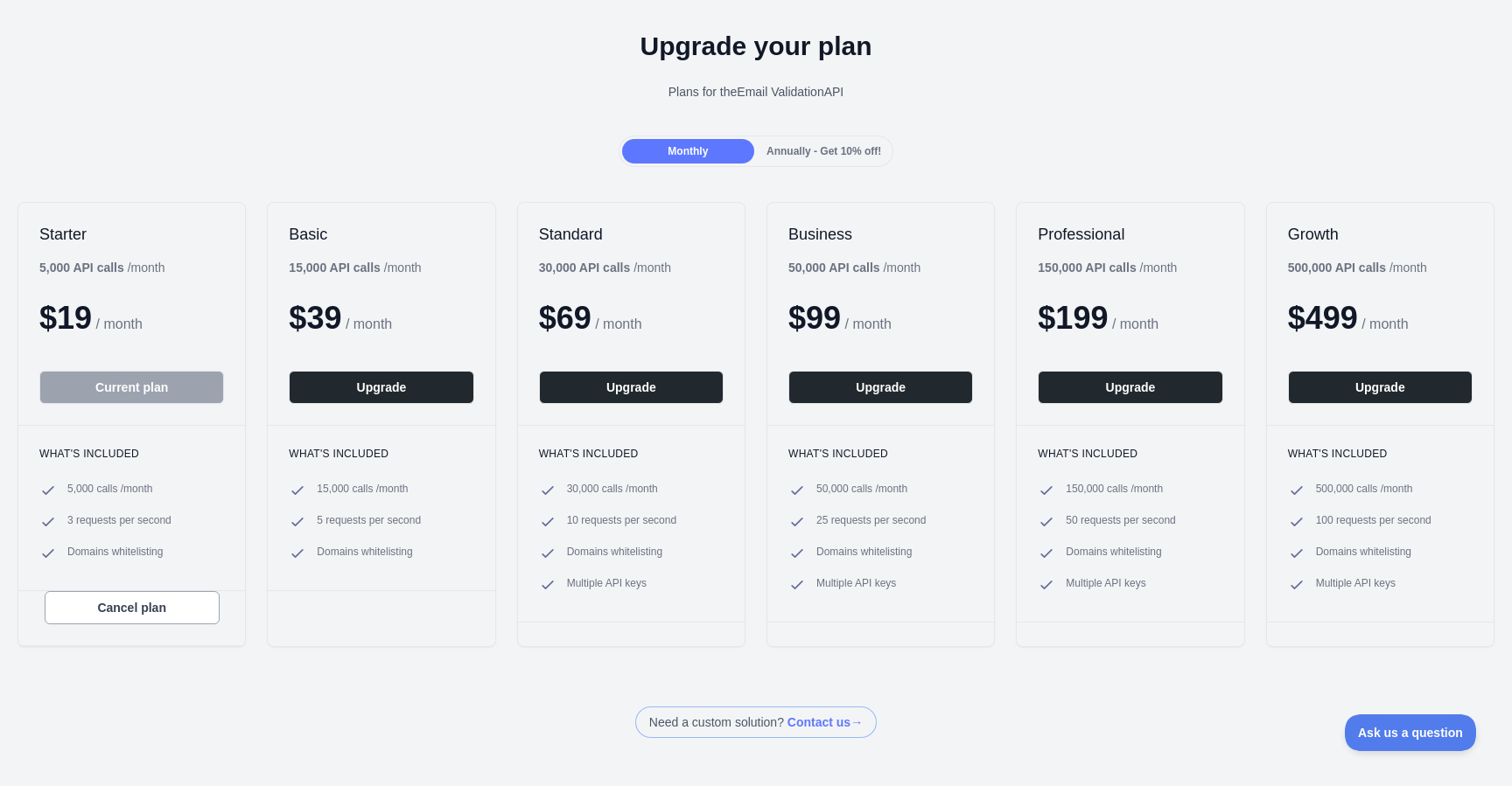
click at [833, 148] on span "Annually - Get 10% off!" at bounding box center [823, 151] width 115 height 13
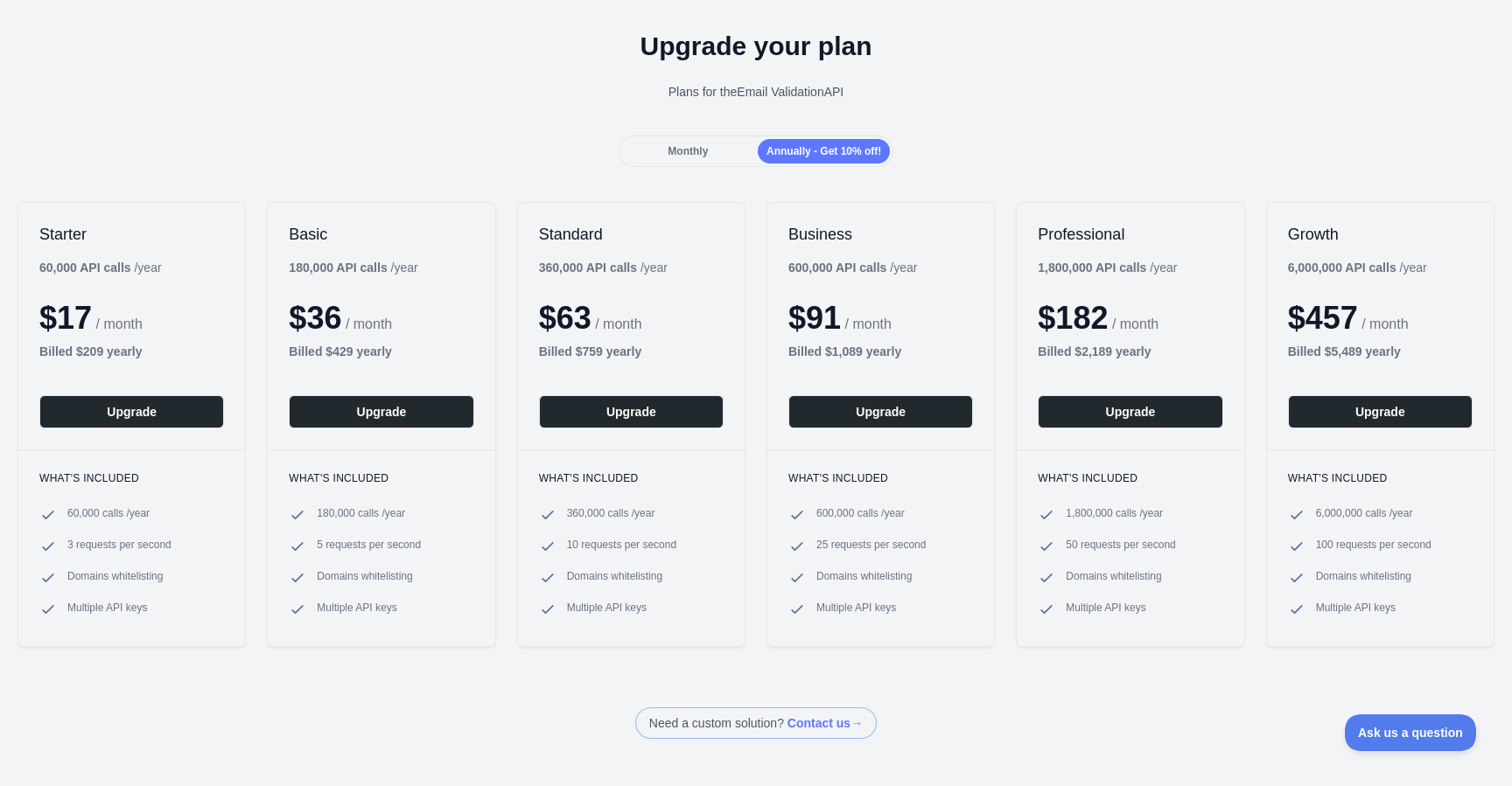
click at [1103, 112] on div "Upgrade your plan Plans for the Email Validation API" at bounding box center [756, 72] width 1512 height 126
click at [659, 147] on div "Monthly" at bounding box center [688, 150] width 132 height 24
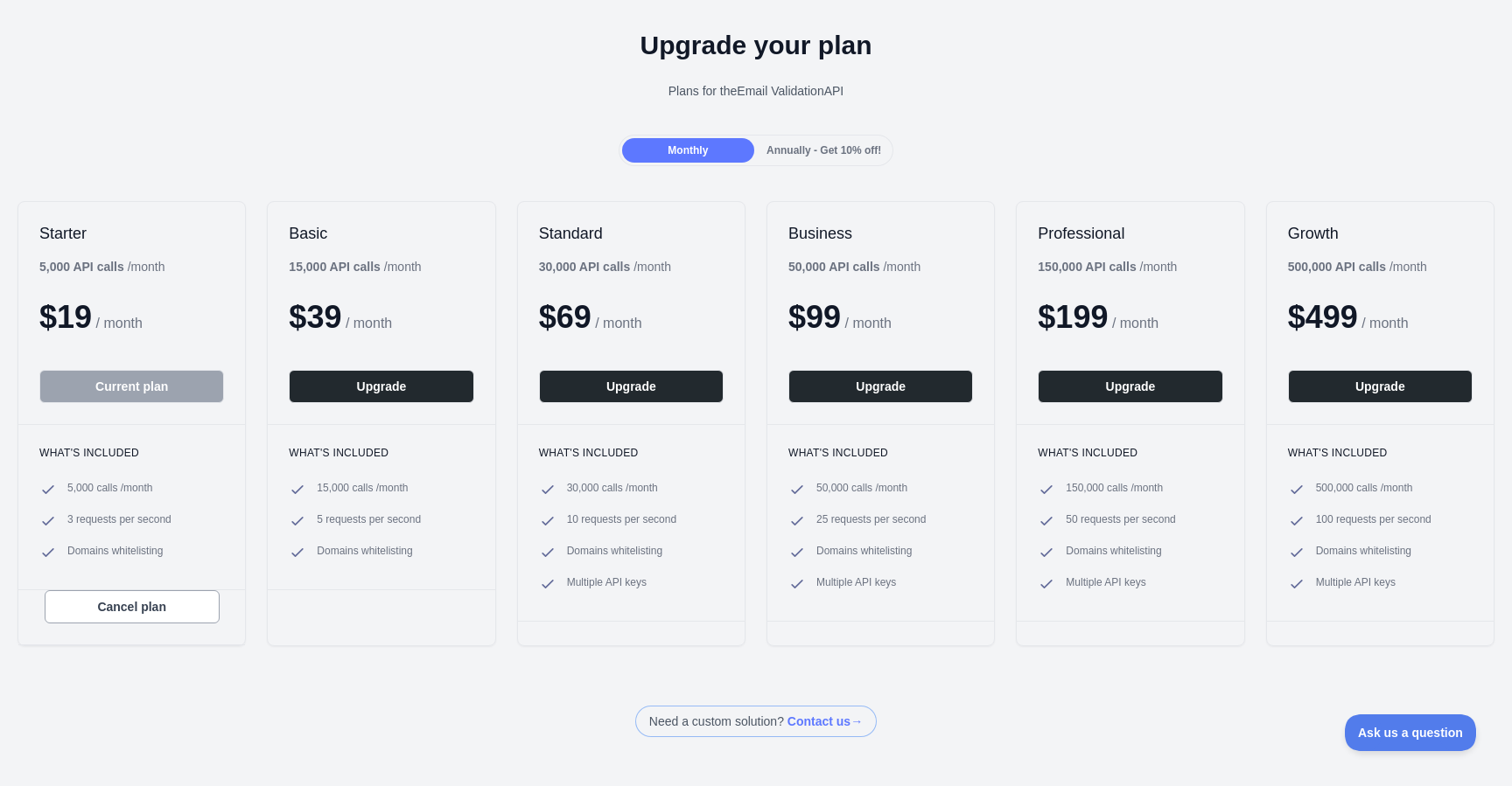
scroll to position [0, 0]
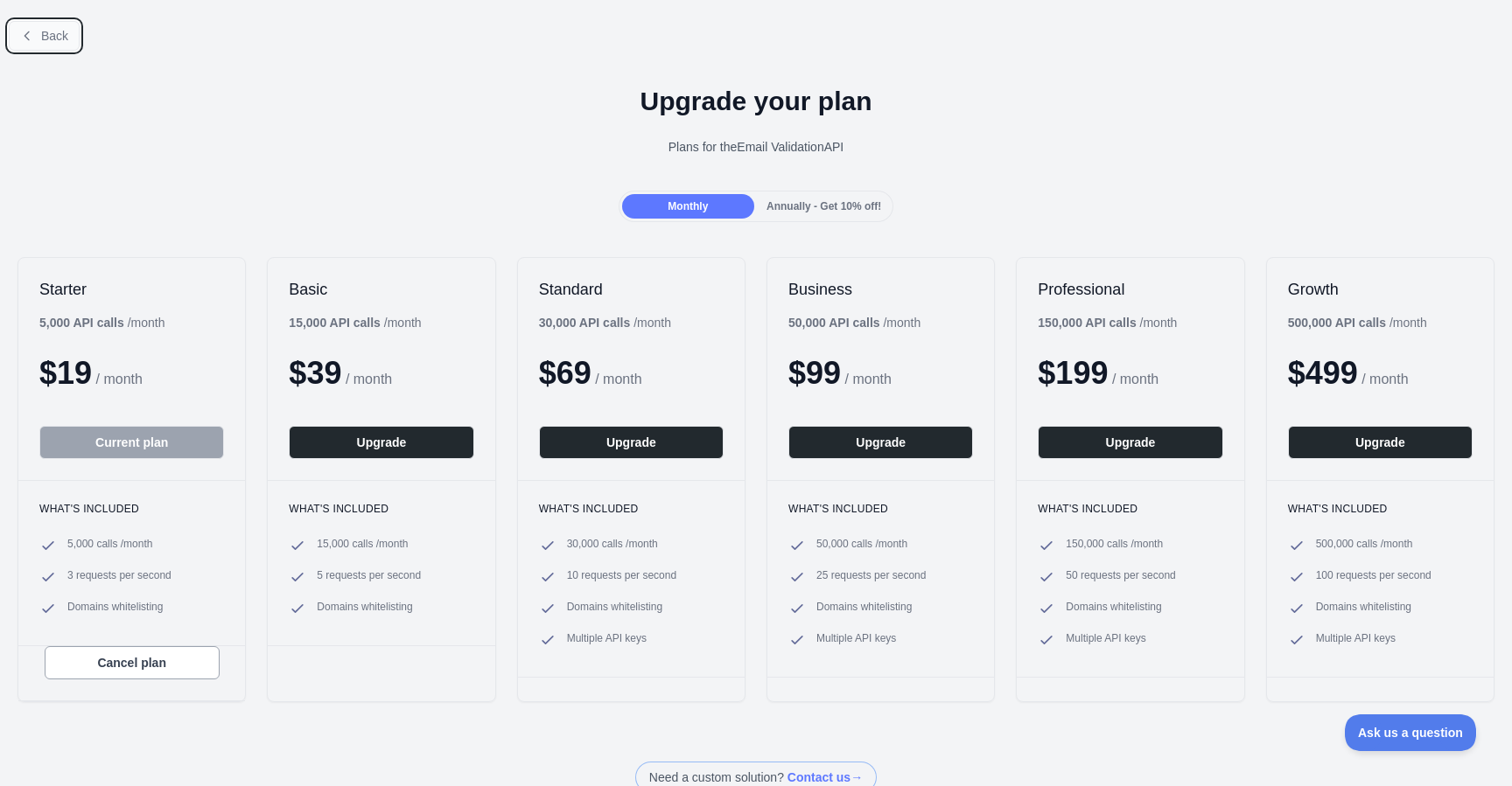
click at [41, 39] on span "Back" at bounding box center [55, 36] width 27 height 14
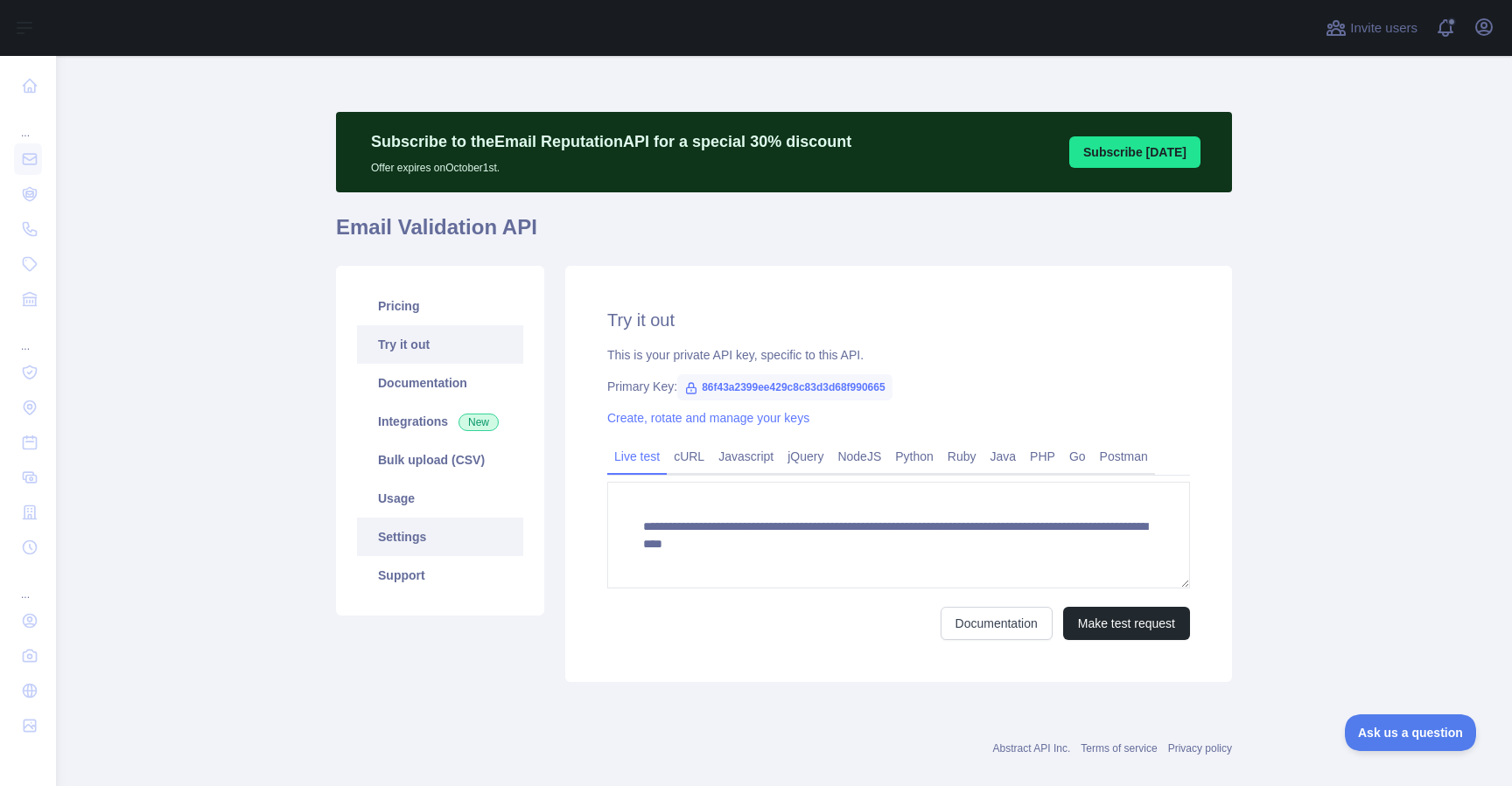
click at [406, 531] on link "Settings" at bounding box center [439, 537] width 167 height 39
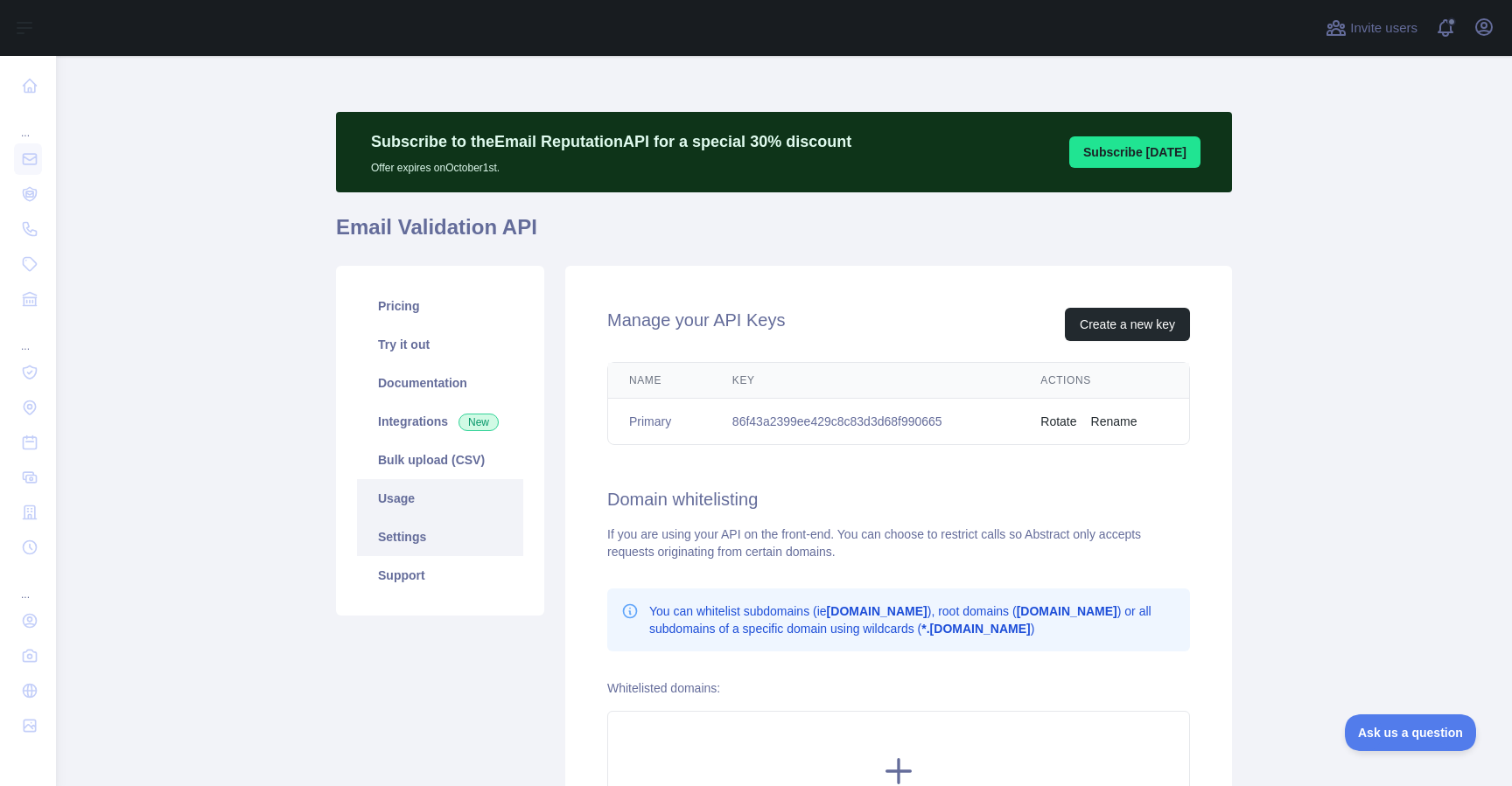
click at [414, 501] on link "Usage" at bounding box center [439, 499] width 167 height 39
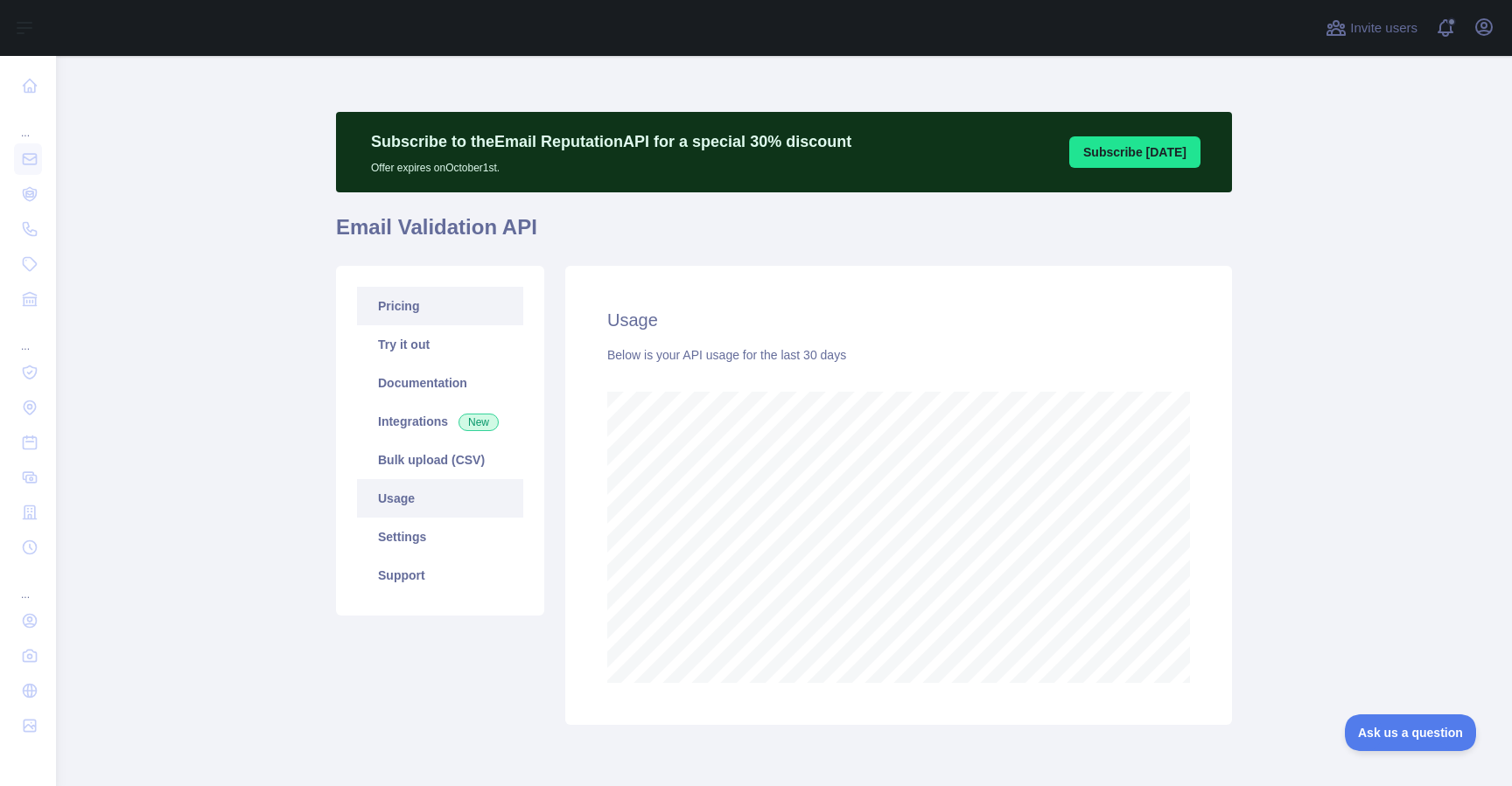
click at [407, 313] on link "Pricing" at bounding box center [439, 306] width 167 height 39
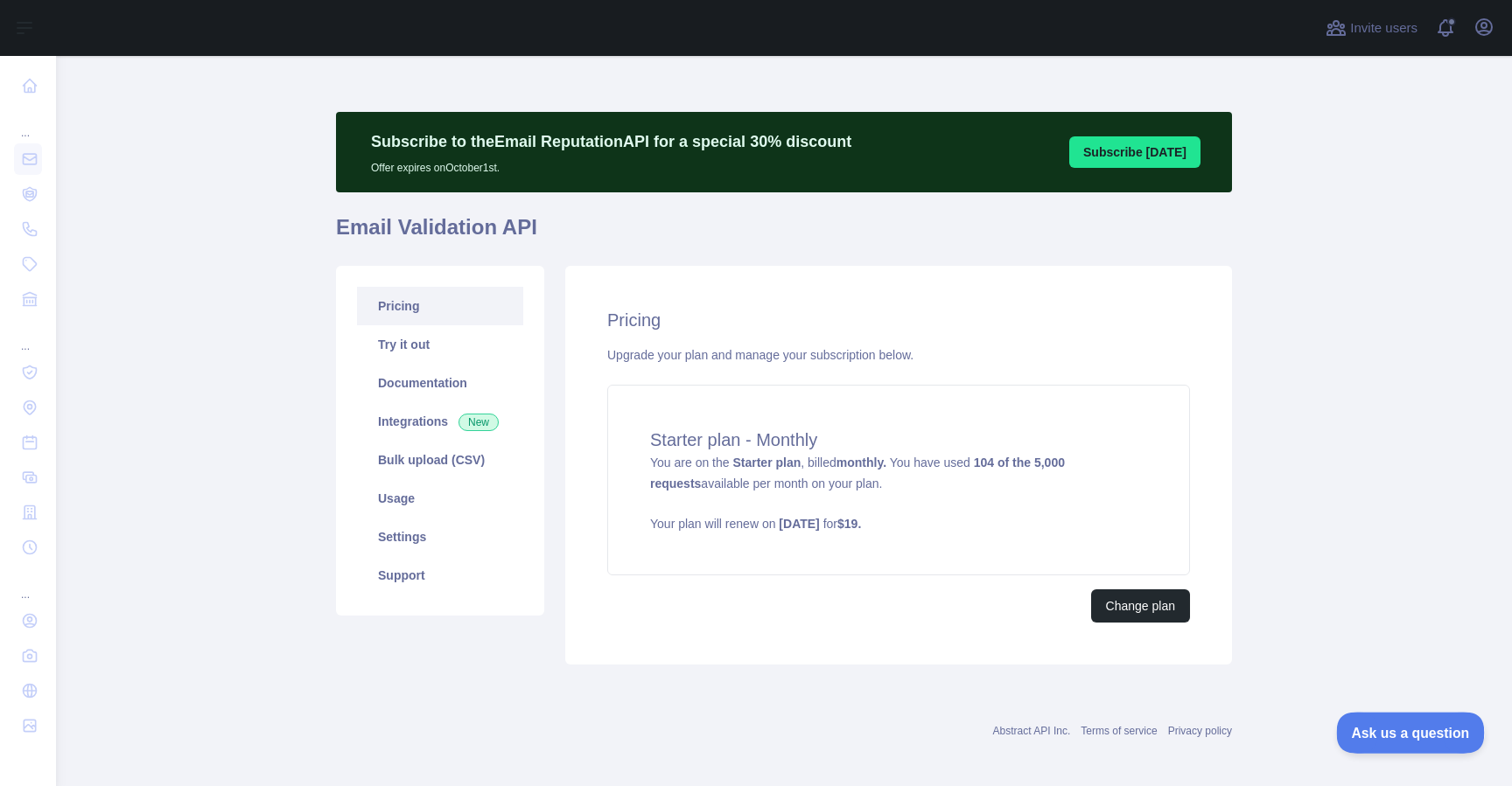
click at [1376, 728] on span "Ask us a question" at bounding box center [1401, 730] width 131 height 13
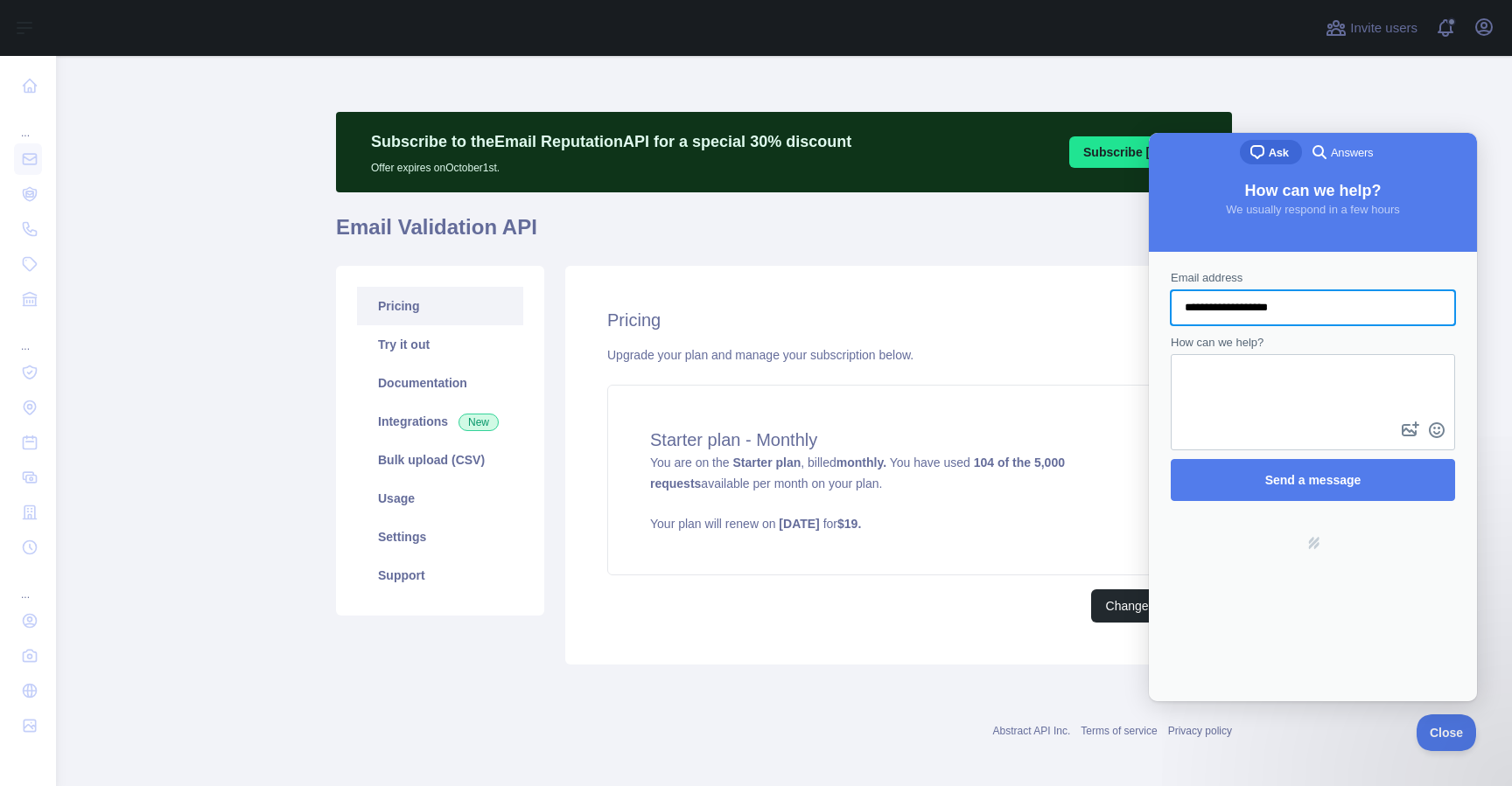
type input "**********"
click at [1281, 405] on textarea "How can we help?" at bounding box center [1313, 387] width 280 height 62
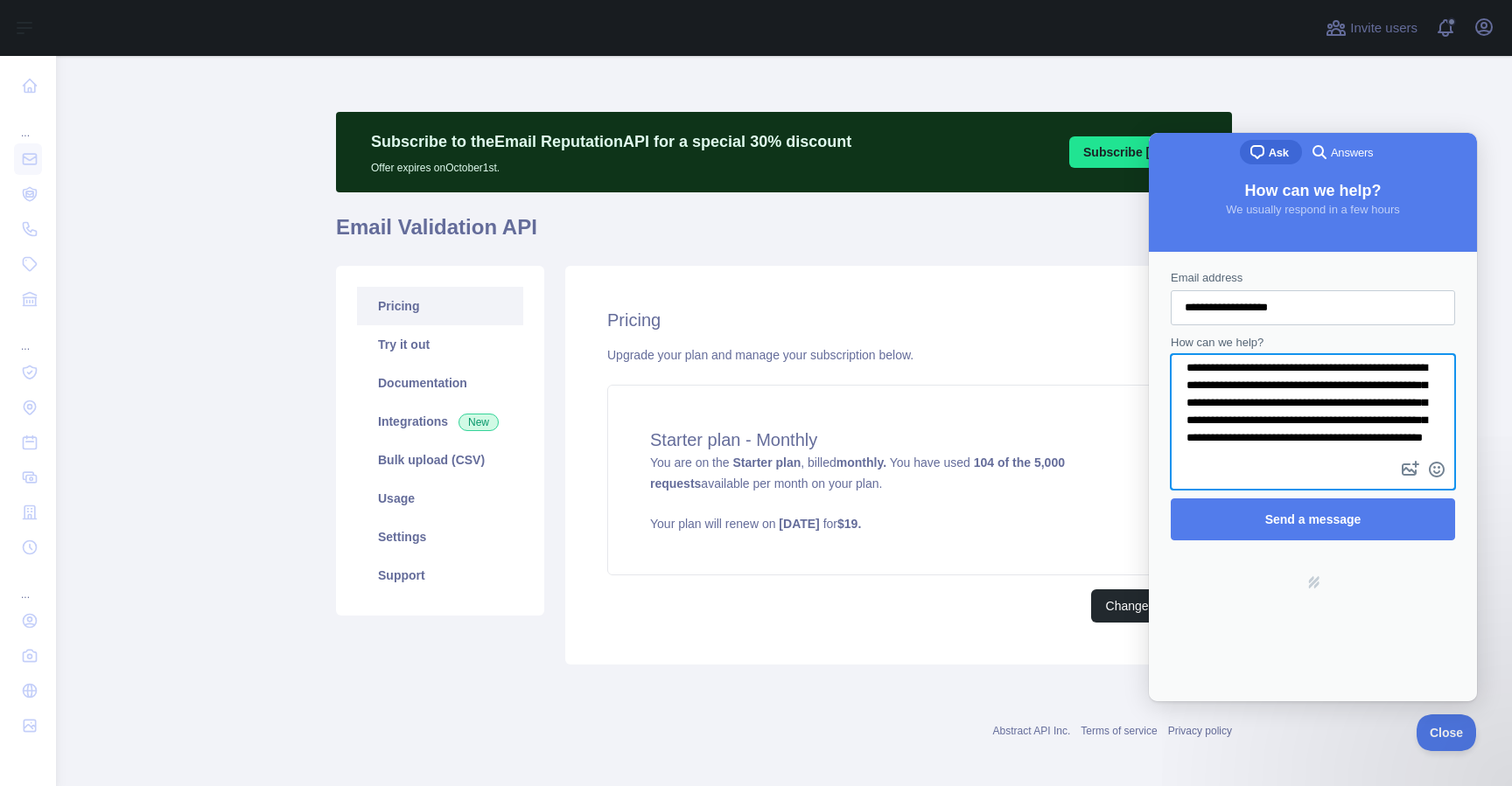
scroll to position [29, 0]
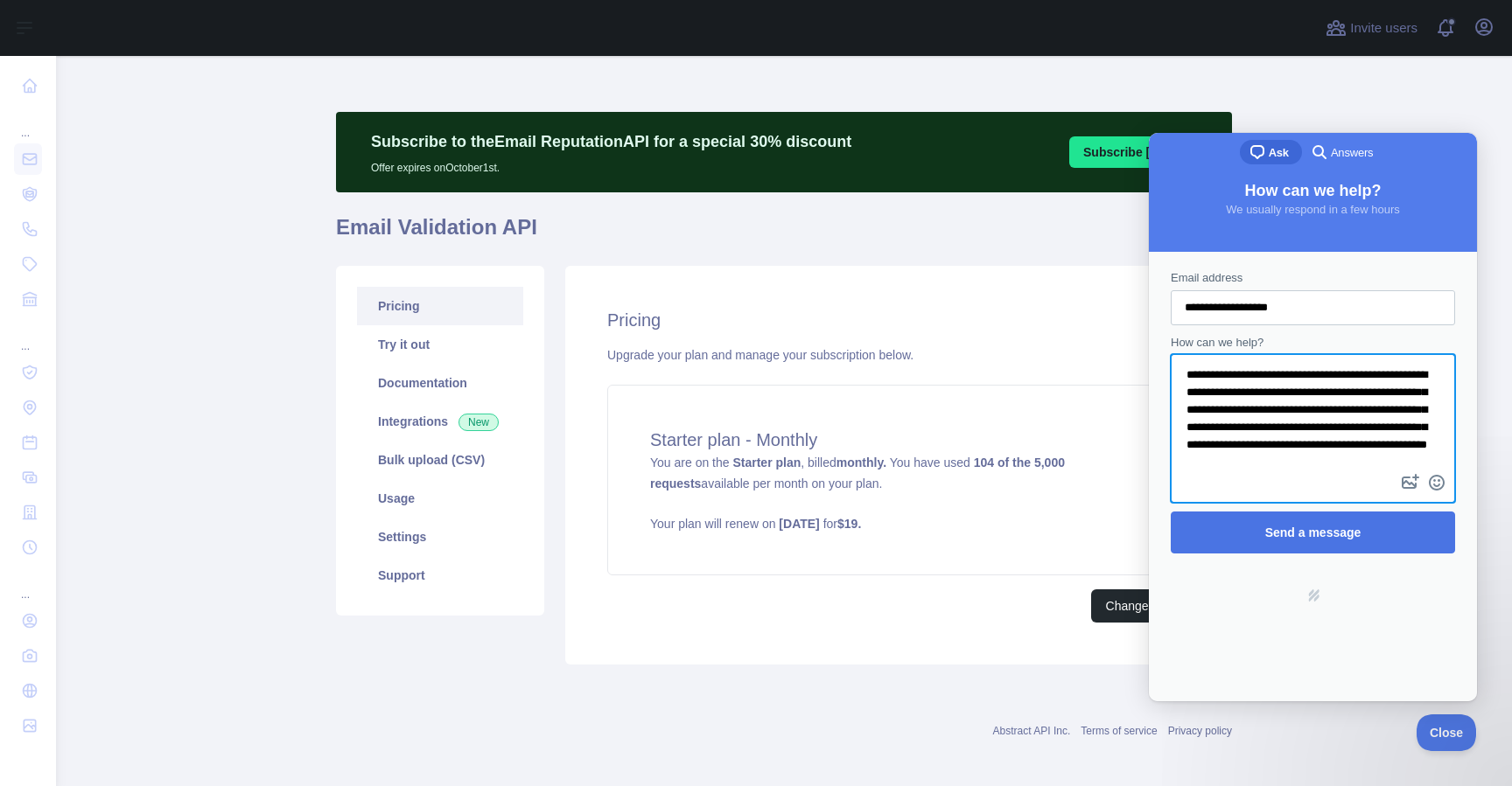
type textarea "**********"
click at [1335, 530] on span "Send a message" at bounding box center [1313, 533] width 96 height 14
